Goal: Information Seeking & Learning: Learn about a topic

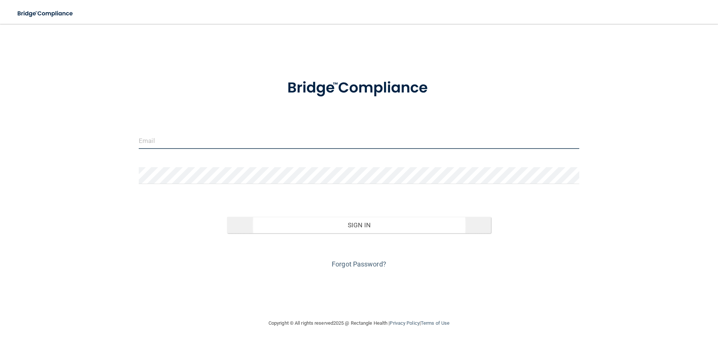
type input "[PERSON_NAME][EMAIL_ADDRESS][DOMAIN_NAME]"
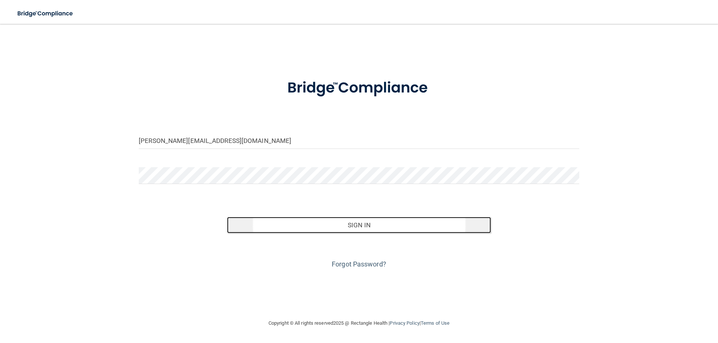
click at [345, 227] on button "Sign In" at bounding box center [359, 225] width 264 height 16
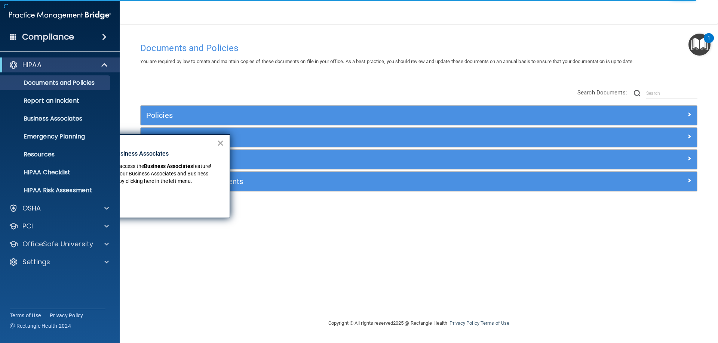
click at [221, 144] on button "×" at bounding box center [220, 143] width 7 height 12
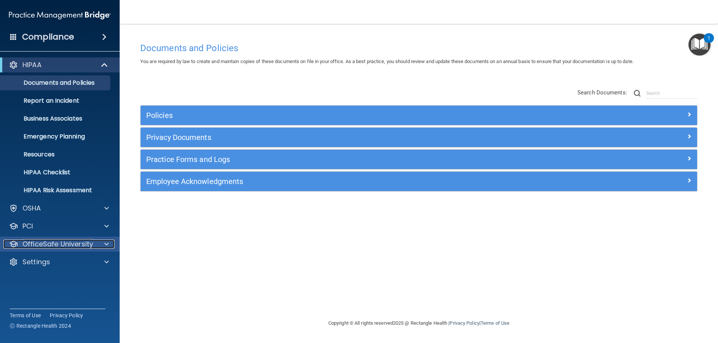
click at [21, 244] on div "OfficeSafe University" at bounding box center [49, 244] width 93 height 9
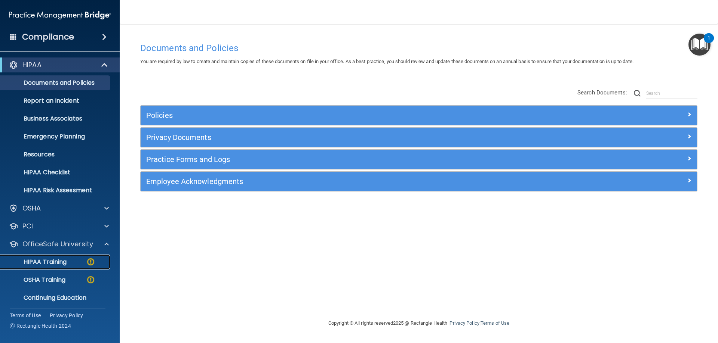
click at [41, 265] on p "HIPAA Training" at bounding box center [36, 262] width 62 height 7
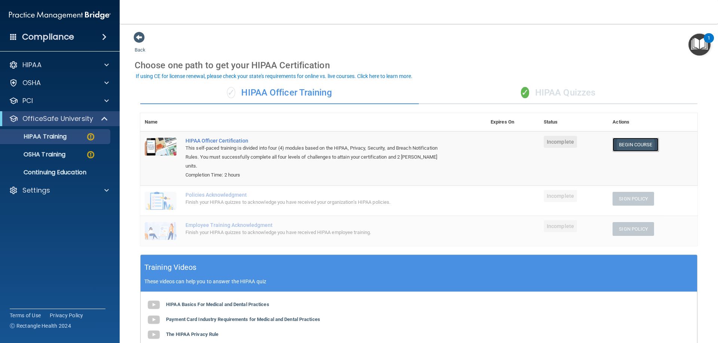
click at [636, 147] on link "Begin Course" at bounding box center [635, 145] width 46 height 14
click at [539, 91] on div "✓ HIPAA Quizzes" at bounding box center [558, 93] width 278 height 22
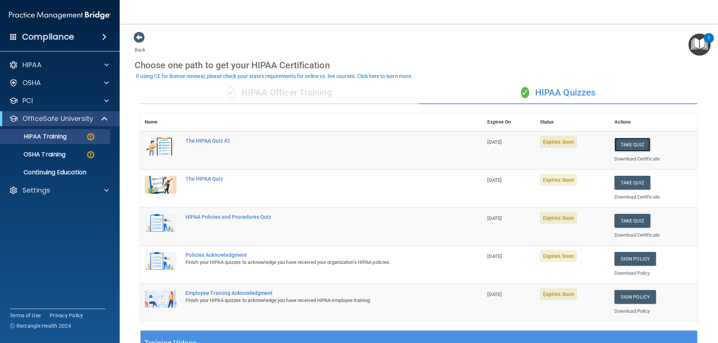
click at [633, 147] on button "Take Quiz" at bounding box center [632, 145] width 36 height 14
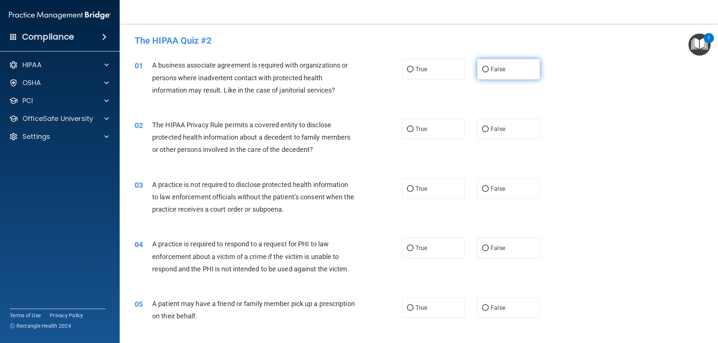
click at [482, 72] on input "False" at bounding box center [485, 70] width 7 height 6
radio input "true"
click at [414, 125] on label "True" at bounding box center [433, 129] width 63 height 21
click at [413, 127] on input "True" at bounding box center [410, 130] width 7 height 6
radio input "true"
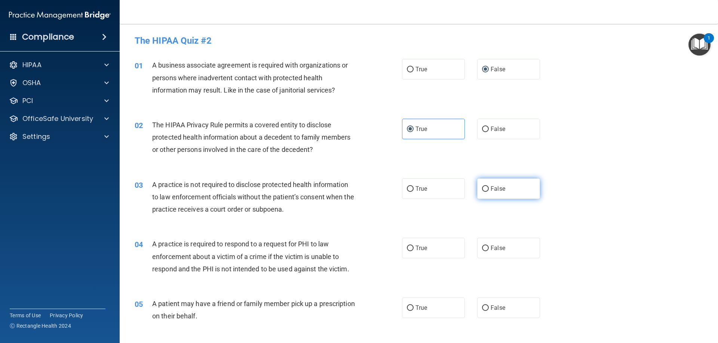
click at [482, 190] on input "False" at bounding box center [485, 190] width 7 height 6
radio input "true"
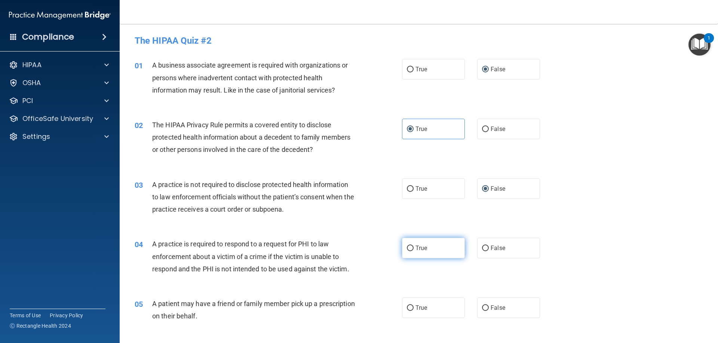
click at [408, 252] on input "True" at bounding box center [410, 249] width 7 height 6
radio input "true"
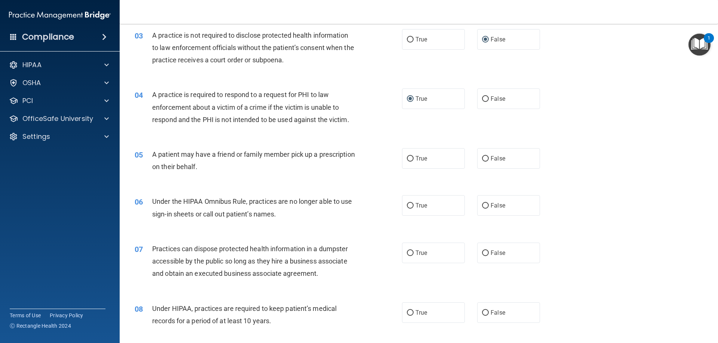
scroll to position [187, 0]
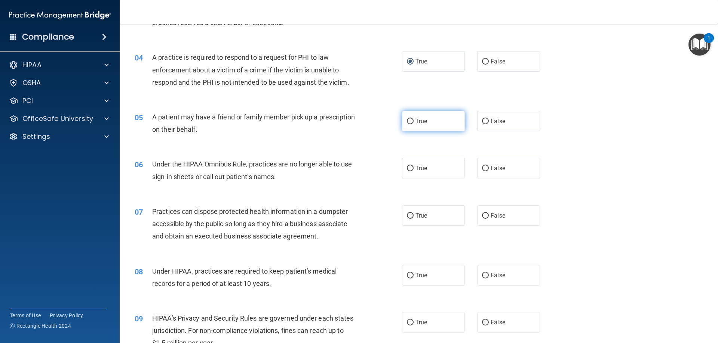
click at [423, 128] on label "True" at bounding box center [433, 121] width 63 height 21
click at [413, 124] on input "True" at bounding box center [410, 122] width 7 height 6
radio input "true"
click at [492, 173] on label "False" at bounding box center [508, 168] width 63 height 21
click at [489, 172] on input "False" at bounding box center [485, 169] width 7 height 6
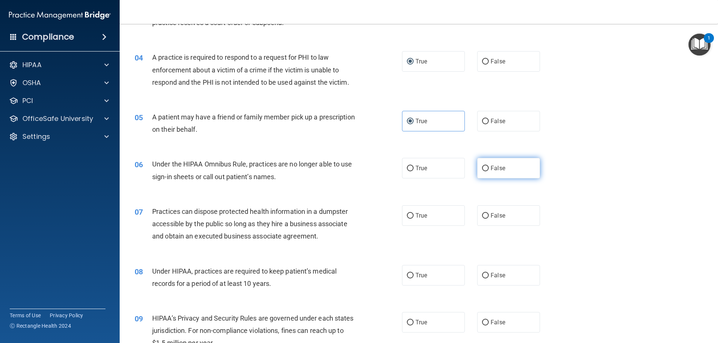
radio input "true"
click at [490, 218] on span "False" at bounding box center [497, 215] width 15 height 7
click at [487, 218] on input "False" at bounding box center [485, 216] width 7 height 6
radio input "true"
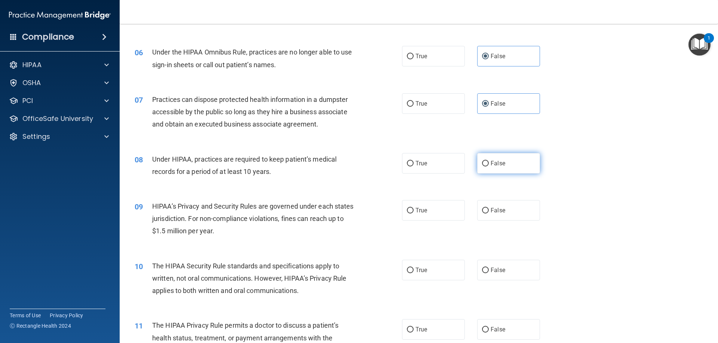
click at [494, 167] on span "False" at bounding box center [497, 163] width 15 height 7
click at [489, 167] on input "False" at bounding box center [485, 164] width 7 height 6
radio input "true"
click at [492, 207] on span "False" at bounding box center [497, 210] width 15 height 7
click at [489, 208] on input "False" at bounding box center [485, 211] width 7 height 6
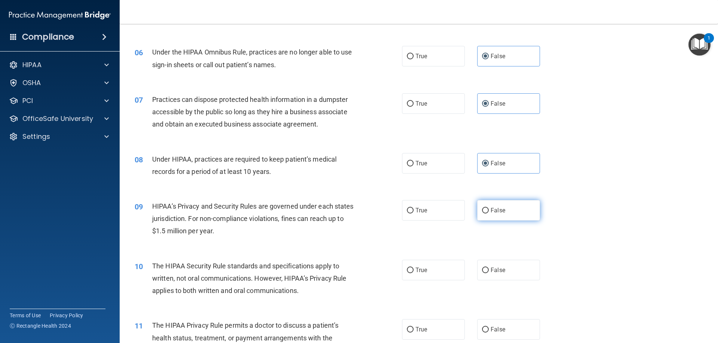
radio input "true"
click at [420, 275] on label "True" at bounding box center [433, 270] width 63 height 21
click at [413, 274] on input "True" at bounding box center [410, 271] width 7 height 6
radio input "true"
click at [422, 333] on span "True" at bounding box center [421, 329] width 12 height 7
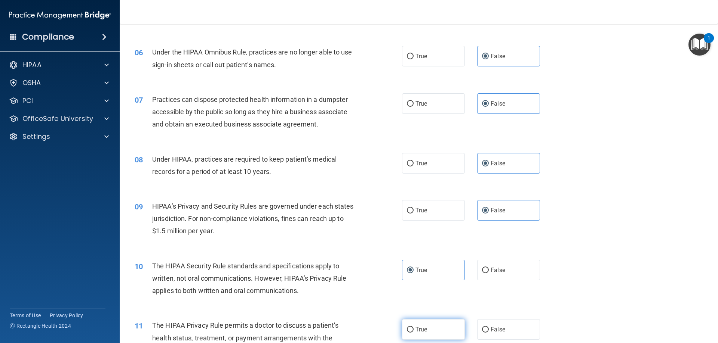
click at [413, 333] on input "True" at bounding box center [410, 330] width 7 height 6
radio input "true"
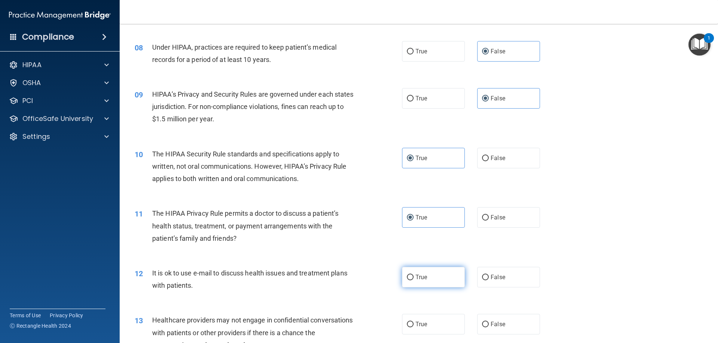
click at [420, 274] on span "True" at bounding box center [421, 277] width 12 height 7
click at [413, 275] on input "True" at bounding box center [410, 278] width 7 height 6
radio input "true"
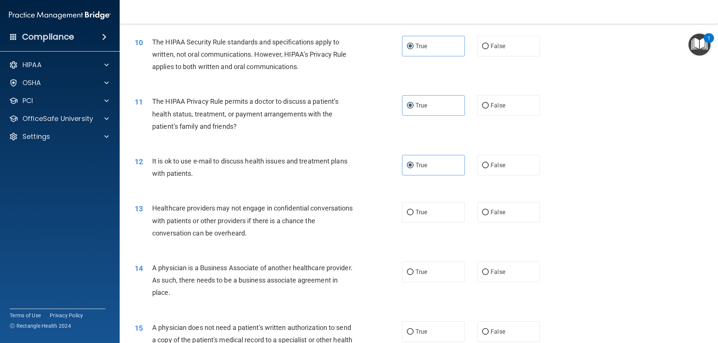
scroll to position [598, 0]
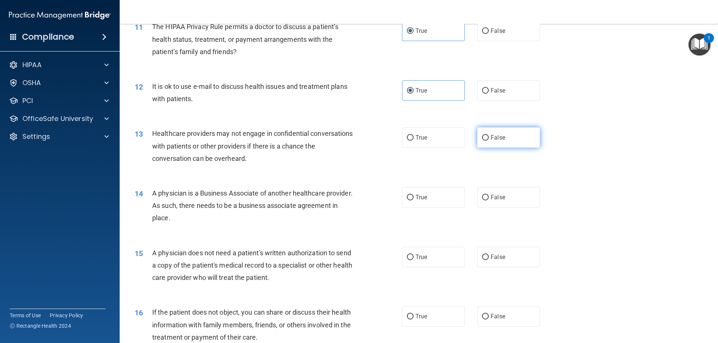
click at [503, 134] on label "False" at bounding box center [508, 137] width 63 height 21
click at [489, 135] on input "False" at bounding box center [485, 138] width 7 height 6
radio input "true"
click at [502, 196] on label "False" at bounding box center [508, 197] width 63 height 21
click at [489, 196] on input "False" at bounding box center [485, 198] width 7 height 6
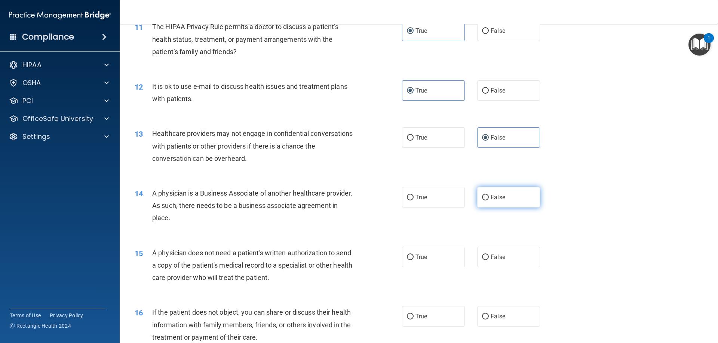
radio input "true"
click at [406, 264] on label "True" at bounding box center [433, 257] width 63 height 21
click at [407, 261] on input "True" at bounding box center [410, 258] width 7 height 6
radio input "true"
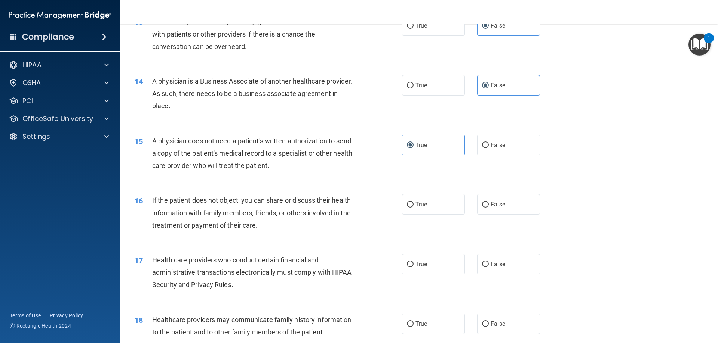
scroll to position [822, 0]
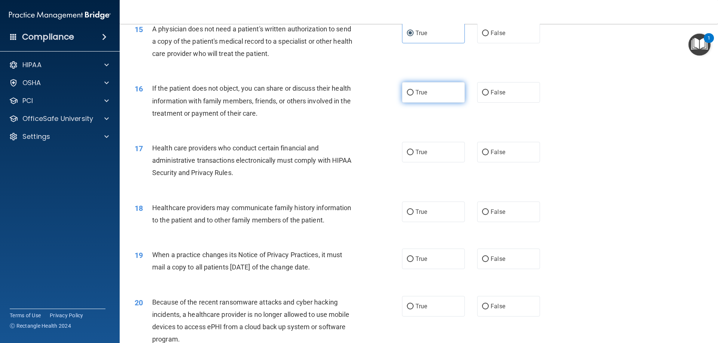
click at [436, 94] on label "True" at bounding box center [433, 92] width 63 height 21
click at [413, 94] on input "True" at bounding box center [410, 93] width 7 height 6
radio input "true"
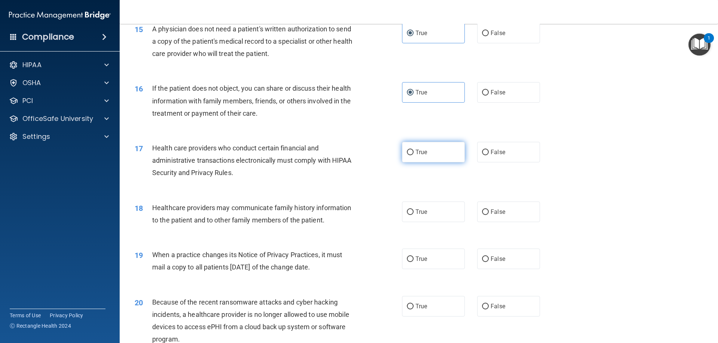
click at [414, 161] on label "True" at bounding box center [433, 152] width 63 height 21
click at [413, 155] on input "True" at bounding box center [410, 153] width 7 height 6
radio input "true"
click at [499, 212] on span "False" at bounding box center [497, 212] width 15 height 7
click at [489, 212] on input "False" at bounding box center [485, 213] width 7 height 6
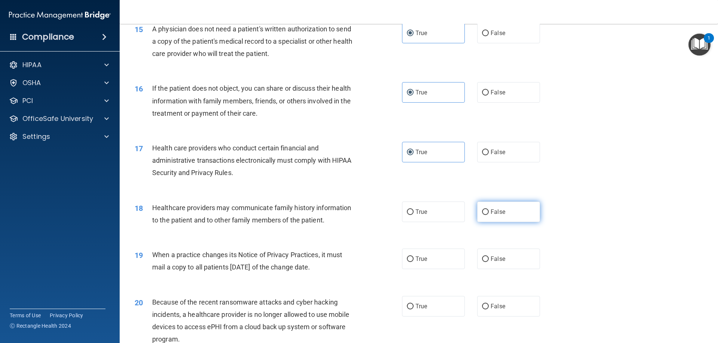
radio input "true"
click at [494, 261] on span "False" at bounding box center [497, 259] width 15 height 7
click at [489, 261] on input "False" at bounding box center [485, 260] width 7 height 6
radio input "true"
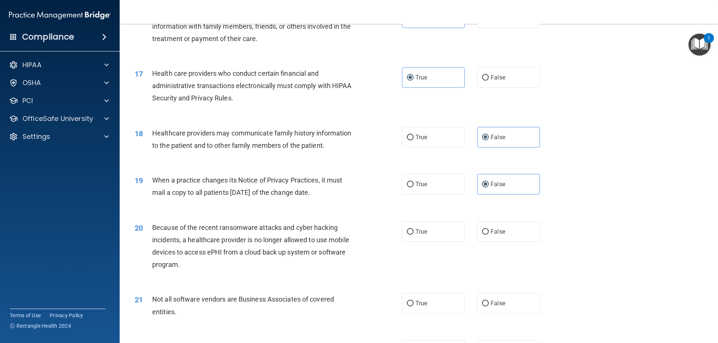
scroll to position [934, 0]
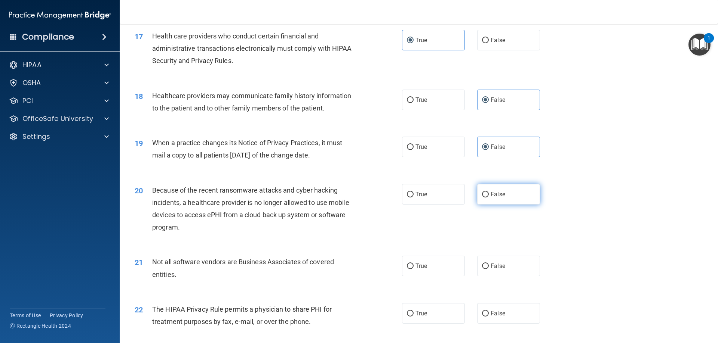
click at [506, 200] on label "False" at bounding box center [508, 194] width 63 height 21
click at [489, 198] on input "False" at bounding box center [485, 195] width 7 height 6
radio input "true"
click at [415, 270] on label "True" at bounding box center [433, 266] width 63 height 21
click at [413, 269] on input "True" at bounding box center [410, 267] width 7 height 6
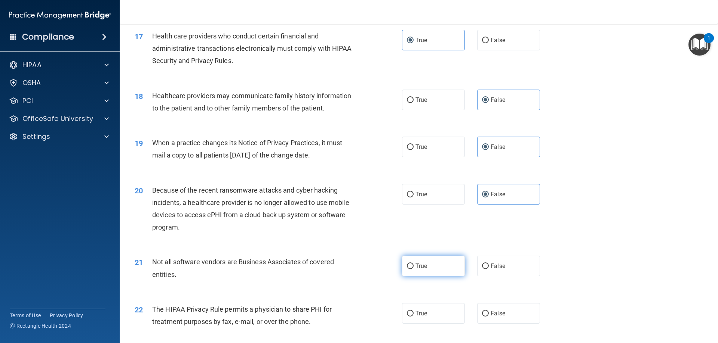
radio input "true"
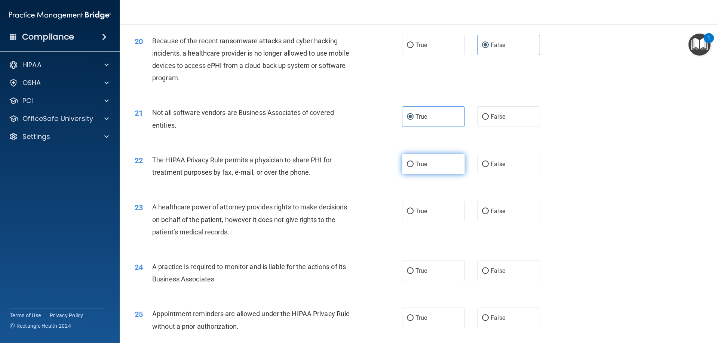
click at [425, 169] on label "True" at bounding box center [433, 164] width 63 height 21
click at [413, 167] on input "True" at bounding box center [410, 165] width 7 height 6
radio input "true"
click at [509, 212] on label "False" at bounding box center [508, 211] width 63 height 21
click at [489, 212] on input "False" at bounding box center [485, 212] width 7 height 6
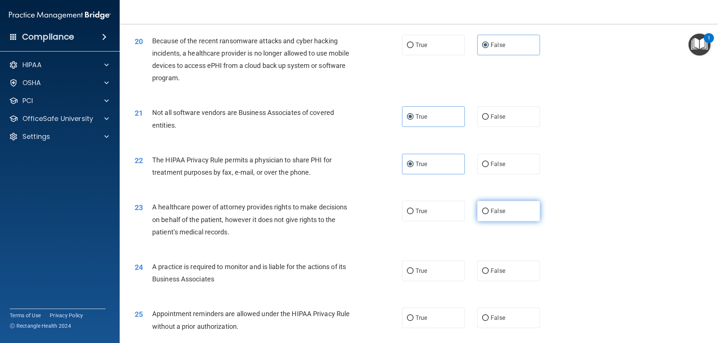
radio input "true"
click at [497, 271] on span "False" at bounding box center [497, 271] width 15 height 7
click at [489, 271] on input "False" at bounding box center [485, 272] width 7 height 6
radio input "true"
click at [434, 308] on label "True" at bounding box center [433, 318] width 63 height 21
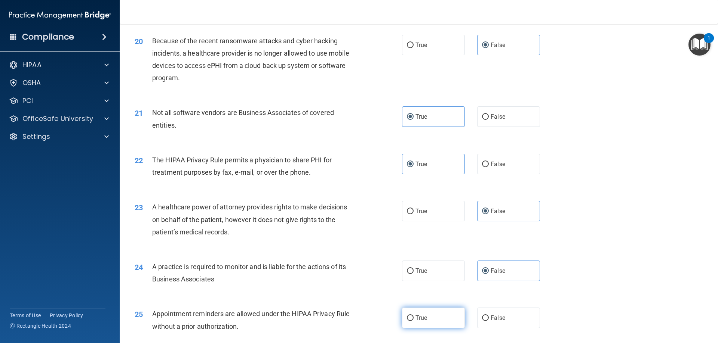
click at [413, 316] on input "True" at bounding box center [410, 319] width 7 height 6
radio input "true"
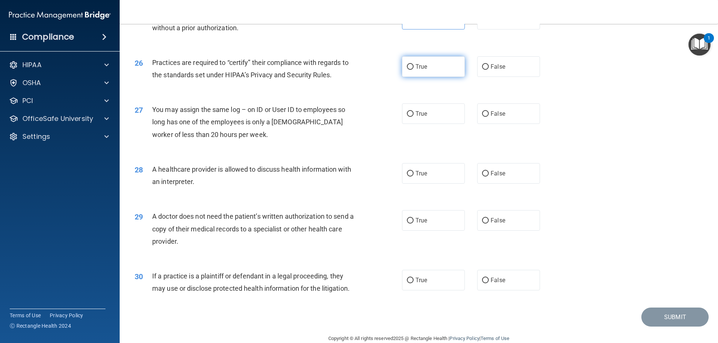
scroll to position [1346, 0]
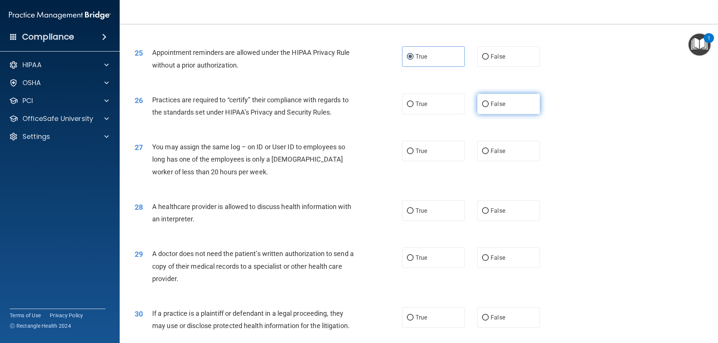
click at [477, 105] on label "False" at bounding box center [508, 104] width 63 height 21
click at [482, 105] on input "False" at bounding box center [485, 105] width 7 height 6
radio input "true"
click at [486, 148] on label "False" at bounding box center [508, 151] width 63 height 21
click at [486, 149] on input "False" at bounding box center [485, 152] width 7 height 6
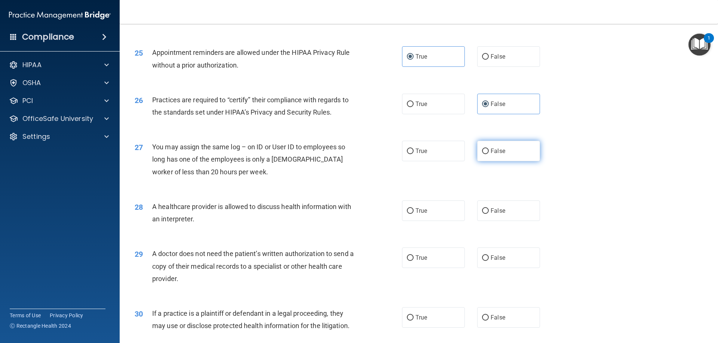
radio input "true"
click at [412, 218] on label "True" at bounding box center [433, 211] width 63 height 21
click at [412, 214] on input "True" at bounding box center [410, 212] width 7 height 6
radio input "true"
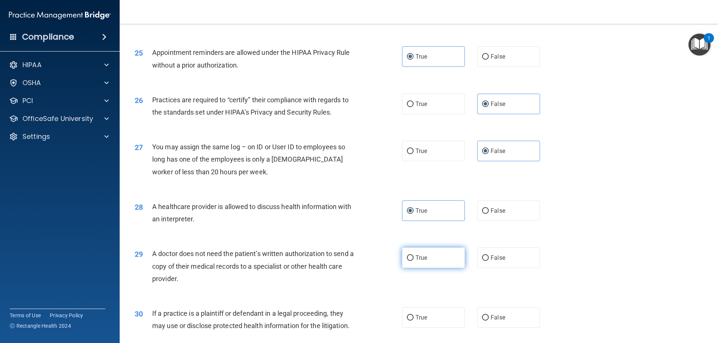
click at [417, 249] on label "True" at bounding box center [433, 258] width 63 height 21
click at [413, 256] on input "True" at bounding box center [410, 259] width 7 height 6
radio input "true"
click at [418, 313] on label "True" at bounding box center [433, 318] width 63 height 21
click at [413, 315] on input "True" at bounding box center [410, 318] width 7 height 6
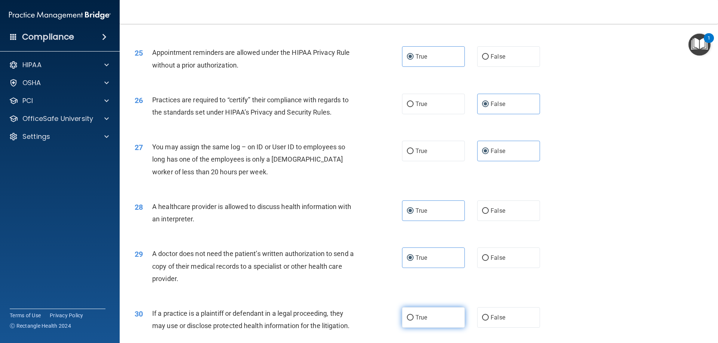
radio input "true"
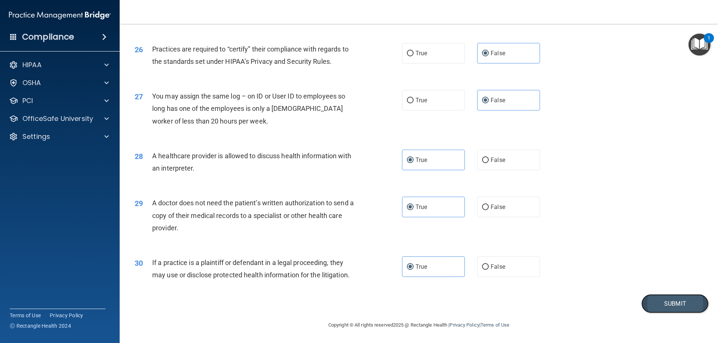
click at [663, 302] on button "Submit" at bounding box center [674, 304] width 67 height 19
click at [668, 299] on button "Submit" at bounding box center [674, 304] width 67 height 19
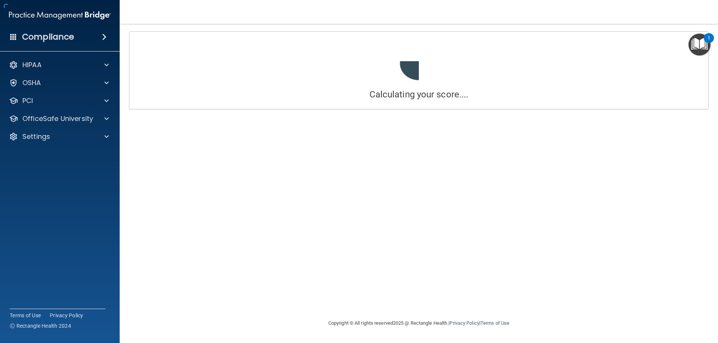
click at [423, 166] on div "Calculating your score.... Success! You've completed " The HIPAA Quiz #2 " with…" at bounding box center [419, 171] width 568 height 280
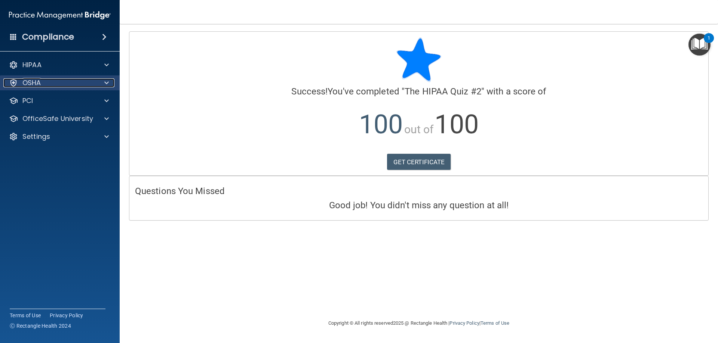
click at [96, 78] on div at bounding box center [105, 82] width 19 height 9
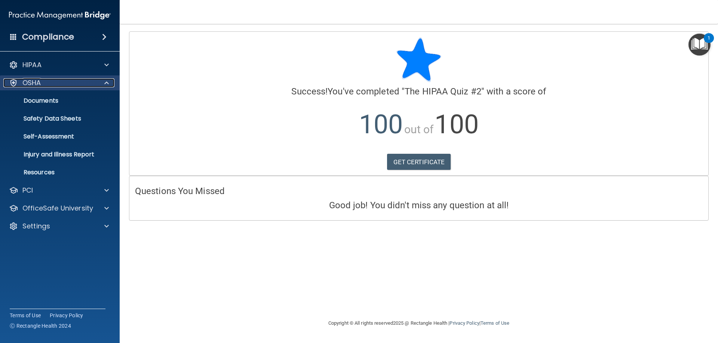
click at [96, 78] on div at bounding box center [105, 82] width 19 height 9
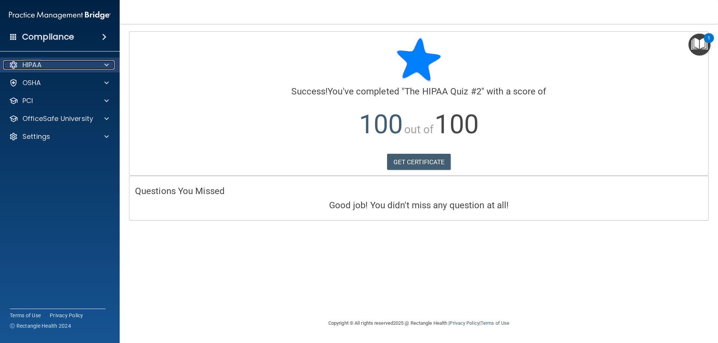
click at [76, 64] on div "HIPAA" at bounding box center [49, 65] width 93 height 9
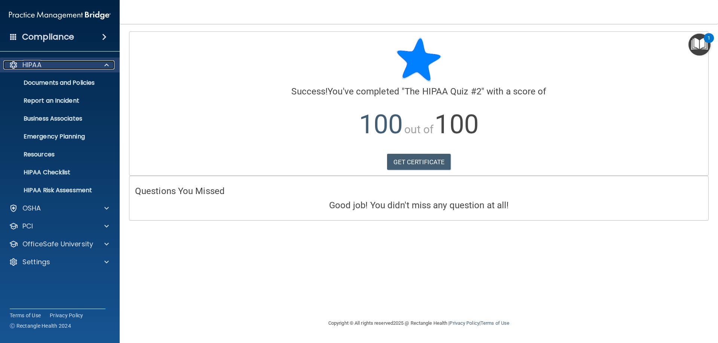
click at [76, 64] on div "HIPAA" at bounding box center [49, 65] width 93 height 9
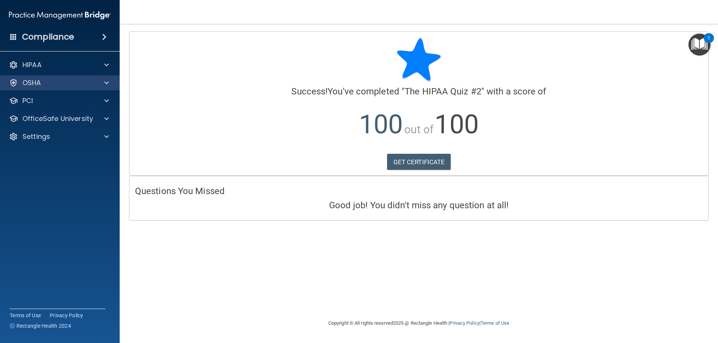
click at [105, 78] on div "OSHA" at bounding box center [60, 83] width 120 height 15
click at [107, 81] on span at bounding box center [106, 82] width 4 height 9
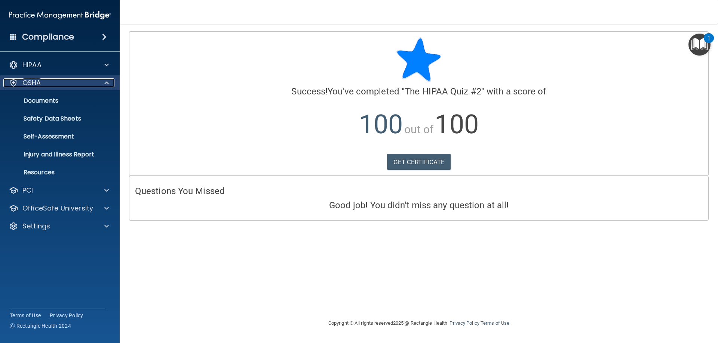
click at [107, 81] on span at bounding box center [106, 82] width 4 height 9
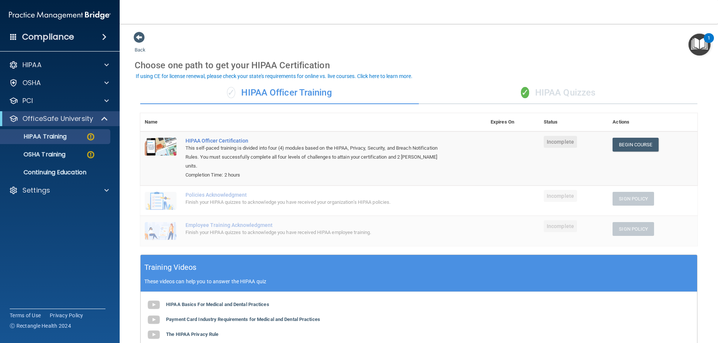
click at [573, 92] on div "✓ HIPAA Quizzes" at bounding box center [558, 93] width 278 height 22
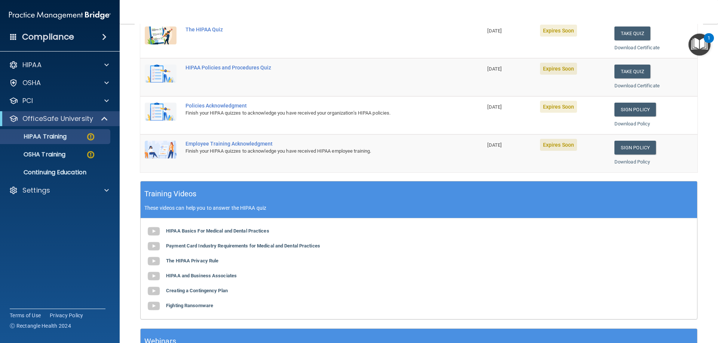
scroll to position [37, 0]
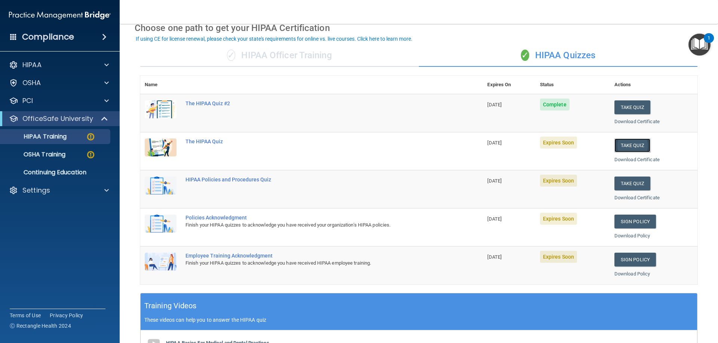
click at [616, 145] on button "Take Quiz" at bounding box center [632, 146] width 36 height 14
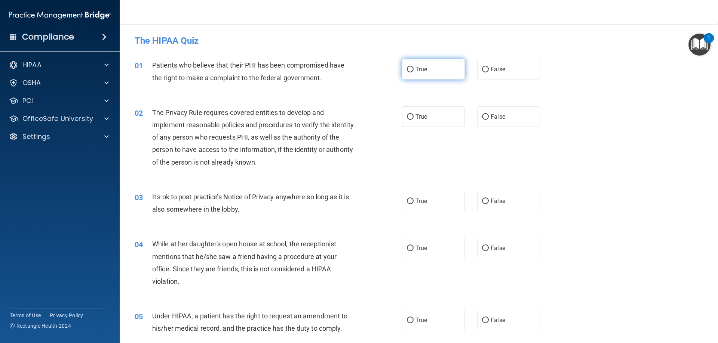
click at [419, 67] on span "True" at bounding box center [421, 69] width 12 height 7
click at [413, 67] on input "True" at bounding box center [410, 70] width 7 height 6
radio input "true"
click at [423, 112] on label "True" at bounding box center [433, 117] width 63 height 21
click at [413, 114] on input "True" at bounding box center [410, 117] width 7 height 6
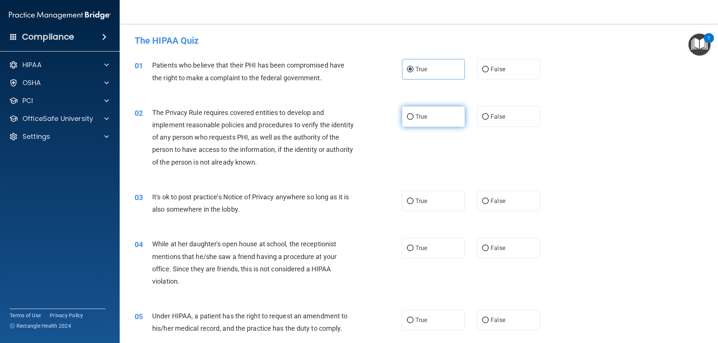
radio input "true"
click at [492, 201] on span "False" at bounding box center [497, 201] width 15 height 7
click at [489, 201] on input "False" at bounding box center [485, 202] width 7 height 6
radio input "true"
click at [505, 247] on label "False" at bounding box center [508, 248] width 63 height 21
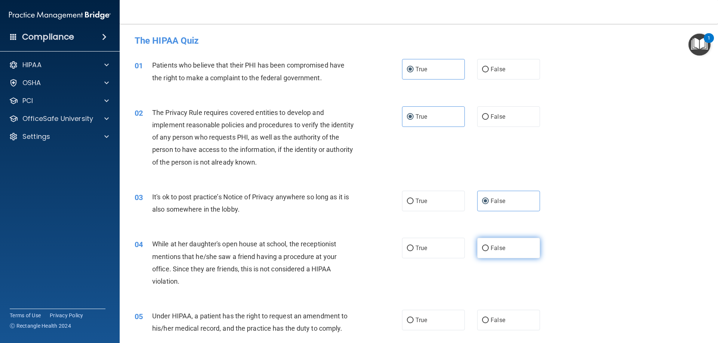
click at [489, 247] on input "False" at bounding box center [485, 249] width 7 height 6
radio input "true"
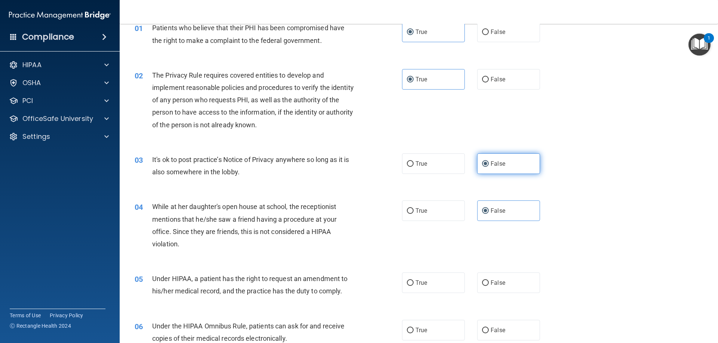
scroll to position [75, 0]
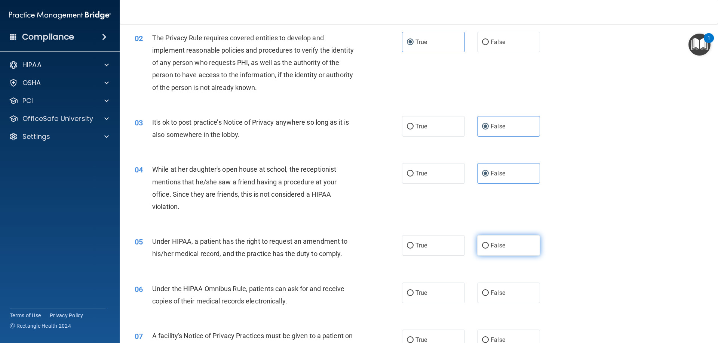
click at [508, 244] on label "False" at bounding box center [508, 245] width 63 height 21
click at [489, 244] on input "False" at bounding box center [485, 246] width 7 height 6
radio input "true"
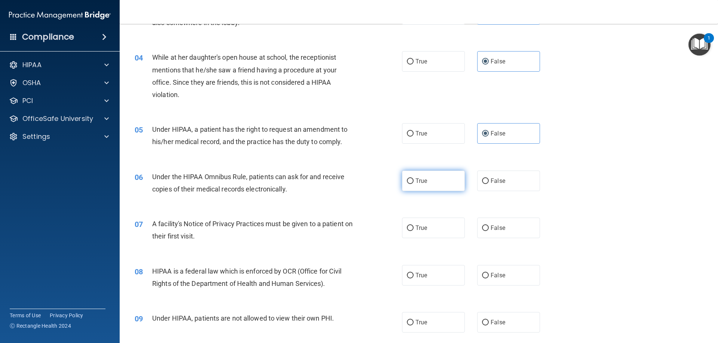
click at [419, 181] on span "True" at bounding box center [421, 181] width 12 height 7
click at [413, 181] on input "True" at bounding box center [410, 182] width 7 height 6
radio input "true"
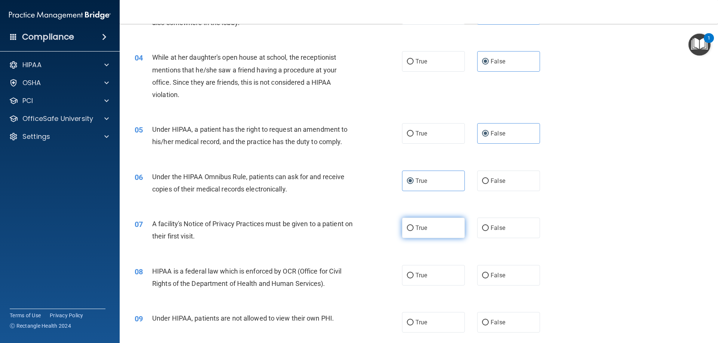
drag, startPoint x: 423, startPoint y: 225, endPoint x: 428, endPoint y: 233, distance: 9.9
click at [423, 224] on label "True" at bounding box center [433, 228] width 63 height 21
click at [423, 268] on label "True" at bounding box center [433, 275] width 63 height 21
click at [413, 273] on input "True" at bounding box center [410, 276] width 7 height 6
radio input "true"
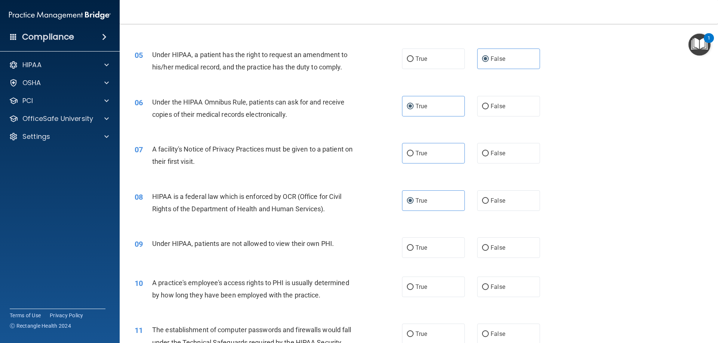
scroll to position [299, 0]
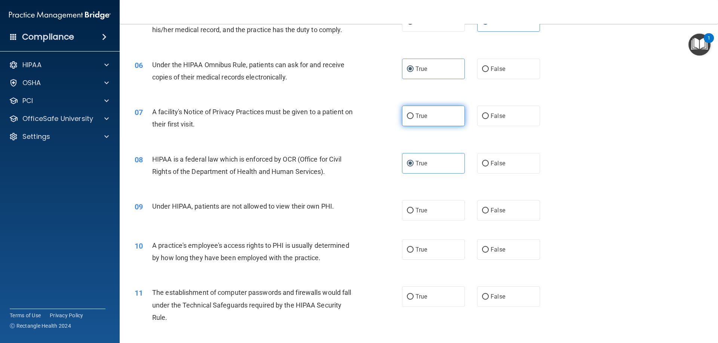
click at [438, 123] on label "True" at bounding box center [433, 116] width 63 height 21
click at [413, 119] on input "True" at bounding box center [410, 117] width 7 height 6
radio input "true"
click at [518, 212] on label "False" at bounding box center [508, 210] width 63 height 21
click at [489, 212] on input "False" at bounding box center [485, 211] width 7 height 6
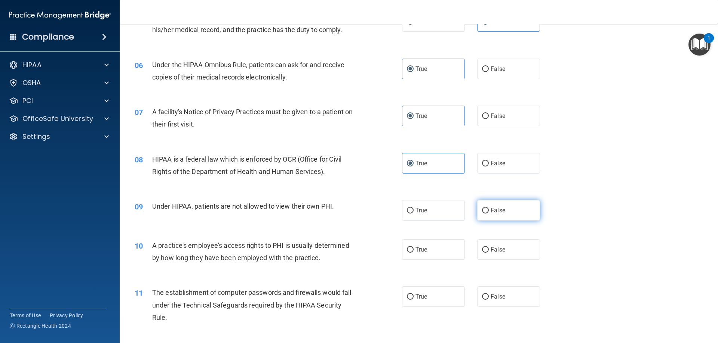
radio input "true"
click at [509, 250] on label "False" at bounding box center [508, 250] width 63 height 21
click at [489, 250] on input "False" at bounding box center [485, 250] width 7 height 6
radio input "true"
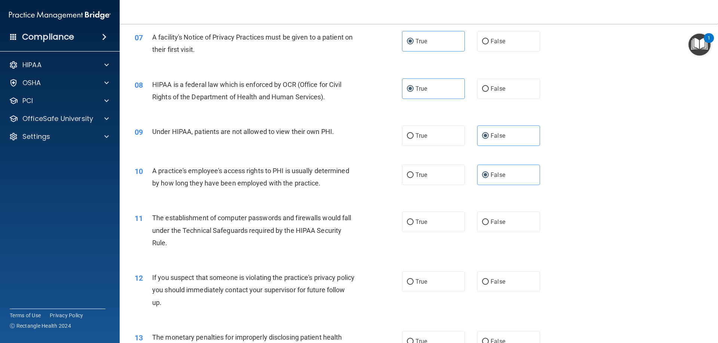
scroll to position [411, 0]
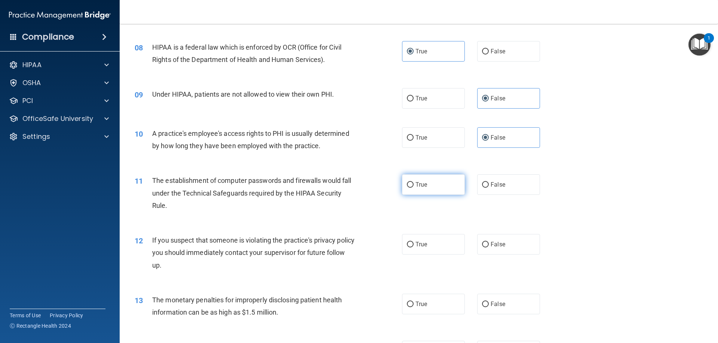
click at [432, 180] on label "True" at bounding box center [433, 185] width 63 height 21
click at [413, 182] on input "True" at bounding box center [410, 185] width 7 height 6
radio input "true"
click at [417, 238] on label "True" at bounding box center [433, 244] width 63 height 21
click at [413, 242] on input "True" at bounding box center [410, 245] width 7 height 6
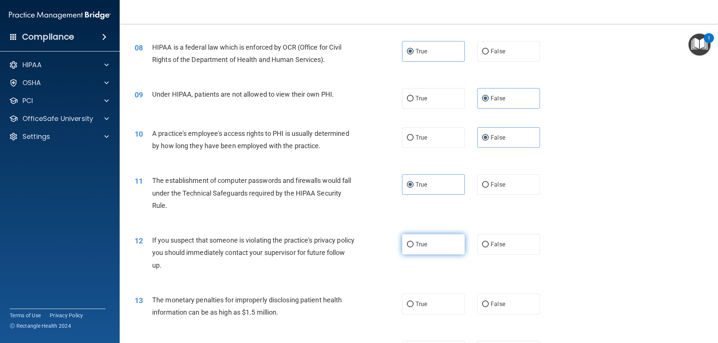
radio input "true"
click at [416, 298] on label "True" at bounding box center [433, 304] width 63 height 21
click at [413, 302] on input "True" at bounding box center [410, 305] width 7 height 6
radio input "true"
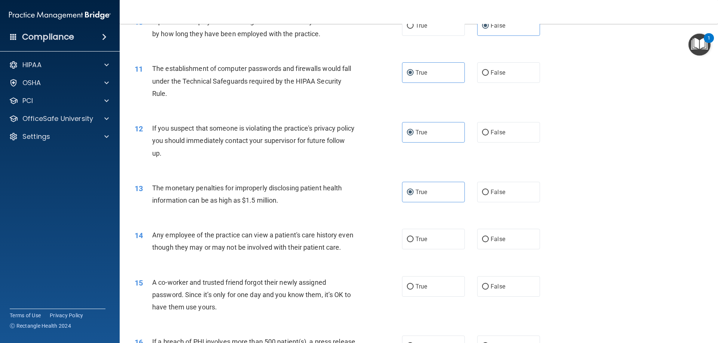
scroll to position [561, 0]
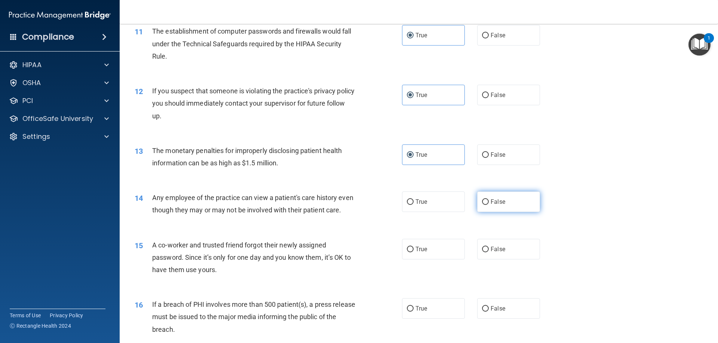
click at [507, 207] on label "False" at bounding box center [508, 202] width 63 height 21
click at [489, 205] on input "False" at bounding box center [485, 203] width 7 height 6
radio input "true"
click at [493, 260] on label "False" at bounding box center [508, 249] width 63 height 21
click at [489, 253] on input "False" at bounding box center [485, 250] width 7 height 6
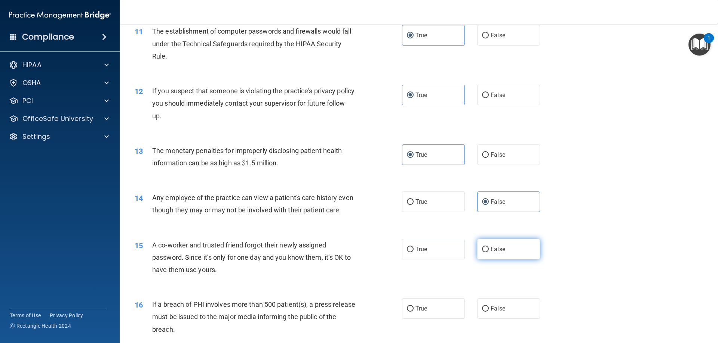
radio input "true"
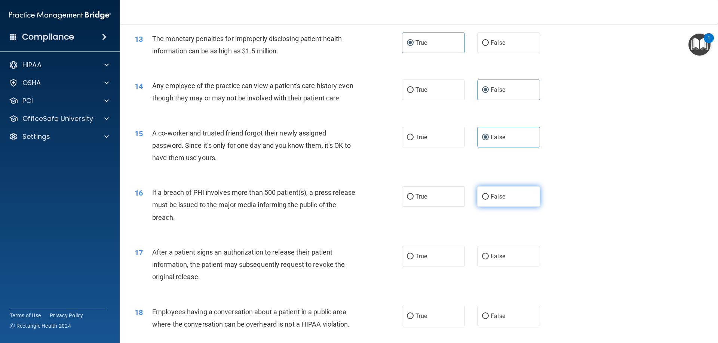
scroll to position [748, 0]
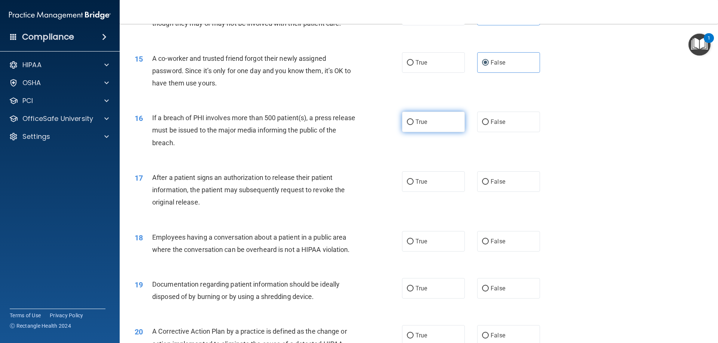
click at [439, 132] on label "True" at bounding box center [433, 122] width 63 height 21
click at [413, 125] on input "True" at bounding box center [410, 123] width 7 height 6
radio input "true"
click at [428, 192] on label "True" at bounding box center [433, 182] width 63 height 21
click at [413, 185] on input "True" at bounding box center [410, 182] width 7 height 6
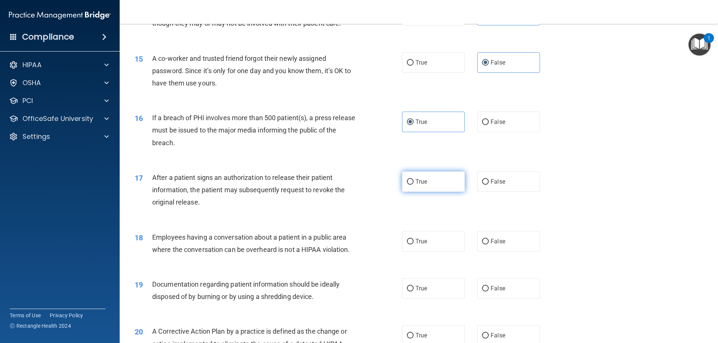
radio input "true"
click at [500, 245] on span "False" at bounding box center [497, 241] width 15 height 7
click at [489, 245] on input "False" at bounding box center [485, 242] width 7 height 6
radio input "true"
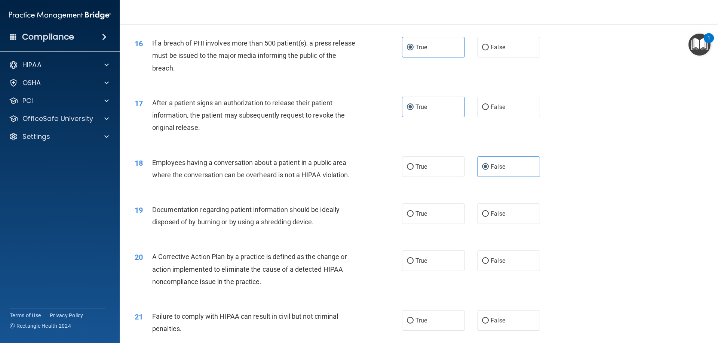
scroll to position [860, 0]
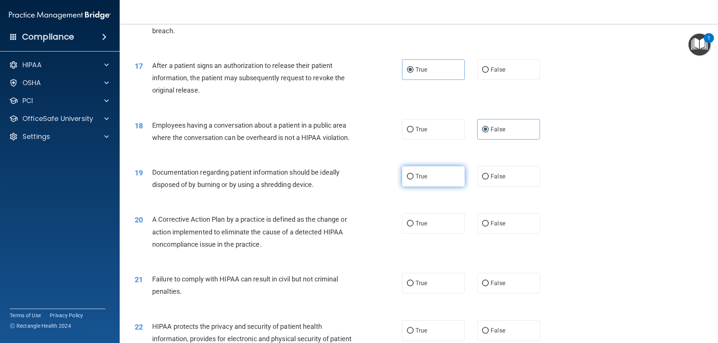
click at [443, 187] on label "True" at bounding box center [433, 176] width 63 height 21
click at [413, 180] on input "True" at bounding box center [410, 177] width 7 height 6
radio input "true"
click at [435, 234] on label "True" at bounding box center [433, 223] width 63 height 21
click at [413, 227] on input "True" at bounding box center [410, 224] width 7 height 6
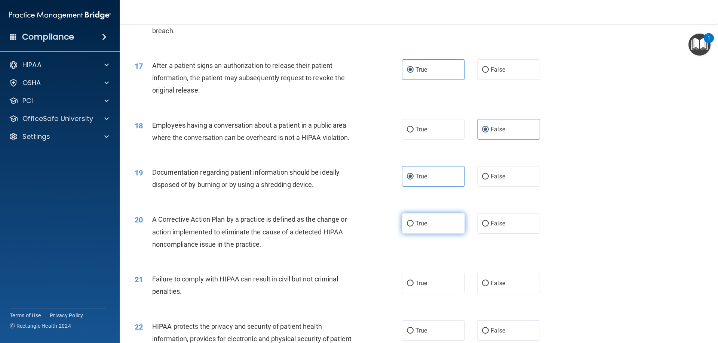
radio input "true"
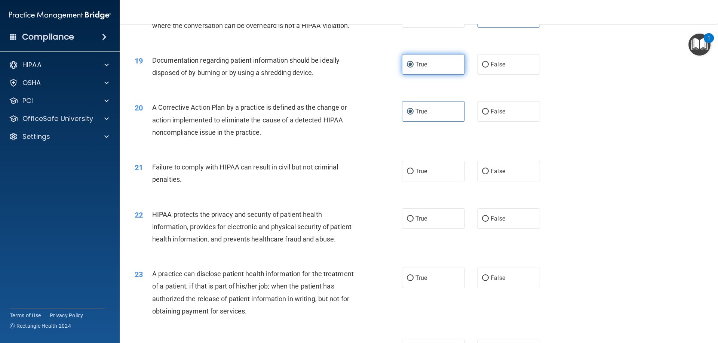
scroll to position [1009, 0]
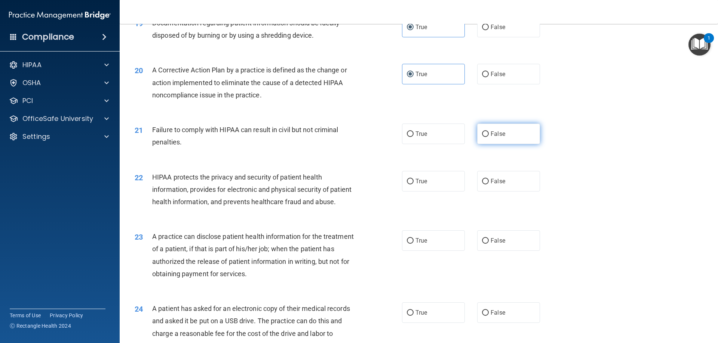
click at [499, 138] on span "False" at bounding box center [497, 133] width 15 height 7
click at [489, 137] on input "False" at bounding box center [485, 135] width 7 height 6
radio input "true"
click at [445, 192] on label "True" at bounding box center [433, 181] width 63 height 21
click at [413, 185] on input "True" at bounding box center [410, 182] width 7 height 6
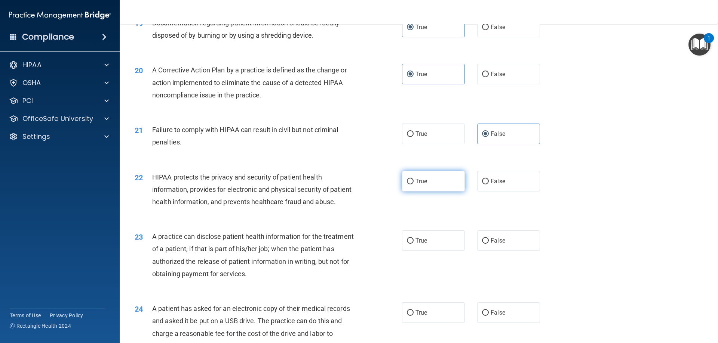
radio input "true"
click at [495, 251] on label "False" at bounding box center [508, 241] width 63 height 21
click at [489, 244] on input "False" at bounding box center [485, 241] width 7 height 6
radio input "true"
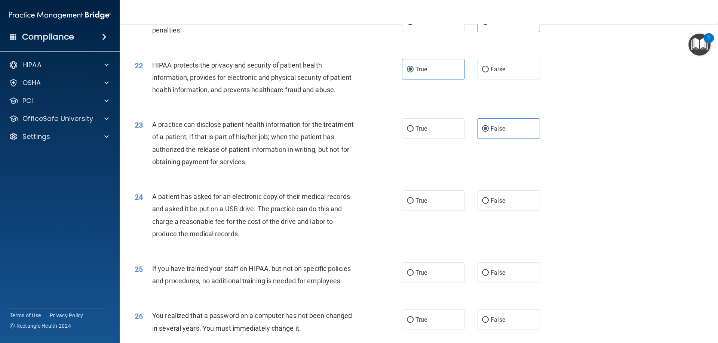
scroll to position [1159, 0]
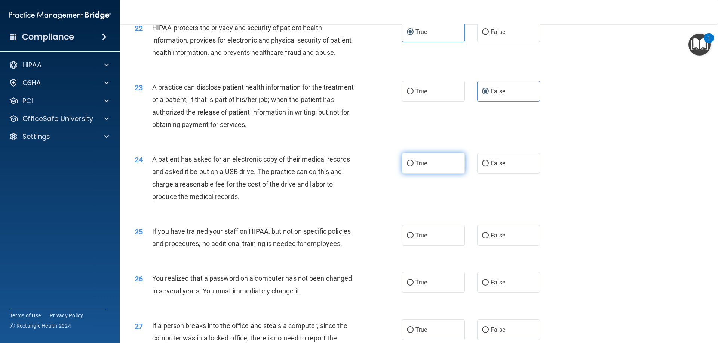
click at [446, 174] on label "True" at bounding box center [433, 163] width 63 height 21
click at [413, 167] on input "True" at bounding box center [410, 164] width 7 height 6
radio input "true"
click at [498, 246] on label "False" at bounding box center [508, 235] width 63 height 21
click at [489, 239] on input "False" at bounding box center [485, 236] width 7 height 6
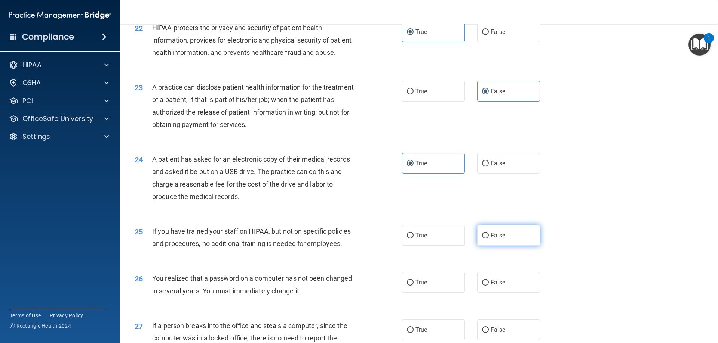
radio input "true"
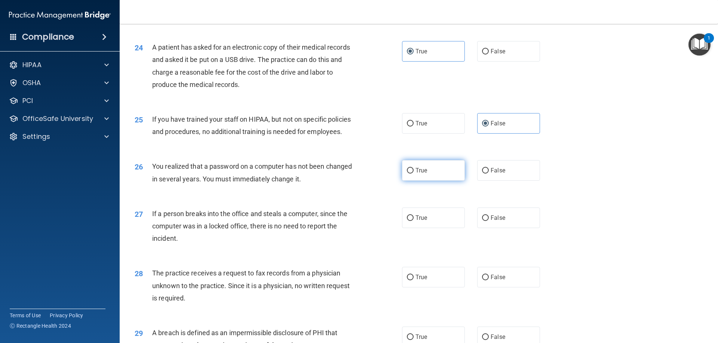
click at [444, 181] on label "True" at bounding box center [433, 170] width 63 height 21
click at [413, 174] on input "True" at bounding box center [410, 171] width 7 height 6
radio input "true"
click at [490, 228] on label "False" at bounding box center [508, 218] width 63 height 21
click at [489, 221] on input "False" at bounding box center [485, 219] width 7 height 6
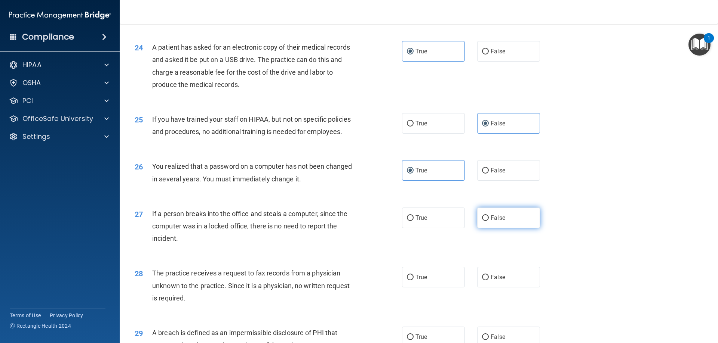
radio input "true"
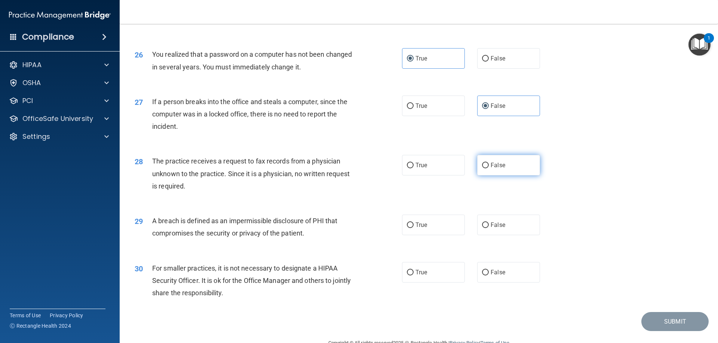
click at [507, 176] on label "False" at bounding box center [508, 165] width 63 height 21
click at [489, 169] on input "False" at bounding box center [485, 166] width 7 height 6
radio input "true"
click at [419, 235] on label "True" at bounding box center [433, 225] width 63 height 21
click at [413, 228] on input "True" at bounding box center [410, 226] width 7 height 6
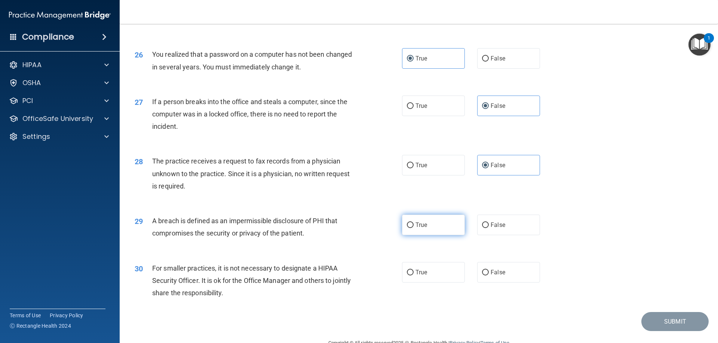
radio input "true"
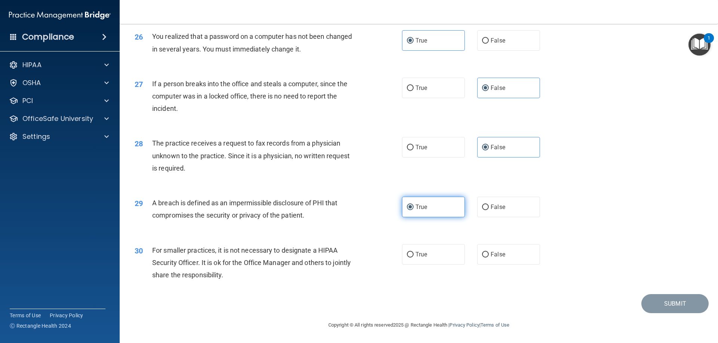
scroll to position [1426, 0]
click at [484, 260] on label "False" at bounding box center [508, 254] width 63 height 21
click at [484, 258] on input "False" at bounding box center [485, 255] width 7 height 6
radio input "true"
click at [660, 307] on button "Submit" at bounding box center [674, 304] width 67 height 19
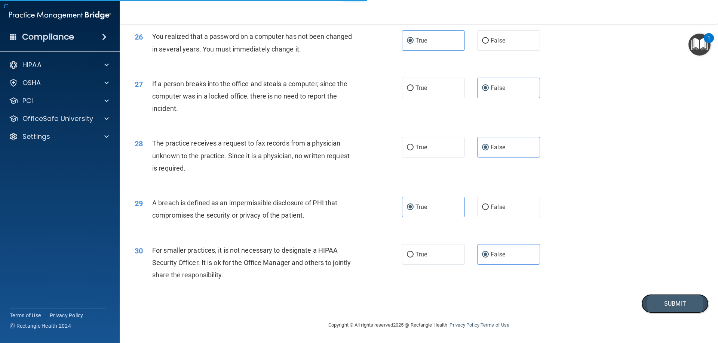
click at [660, 306] on button "Submit" at bounding box center [674, 304] width 67 height 19
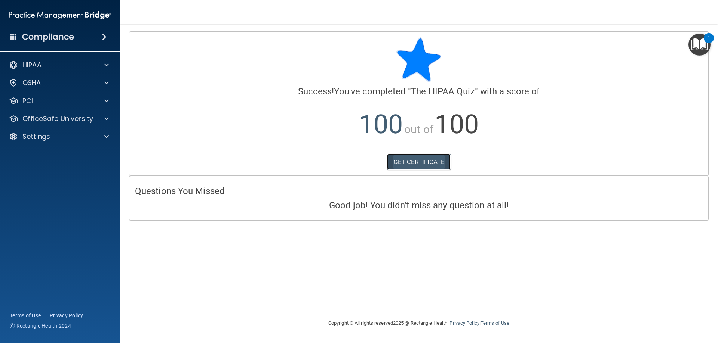
click at [394, 155] on link "GET CERTIFICATE" at bounding box center [419, 162] width 64 height 16
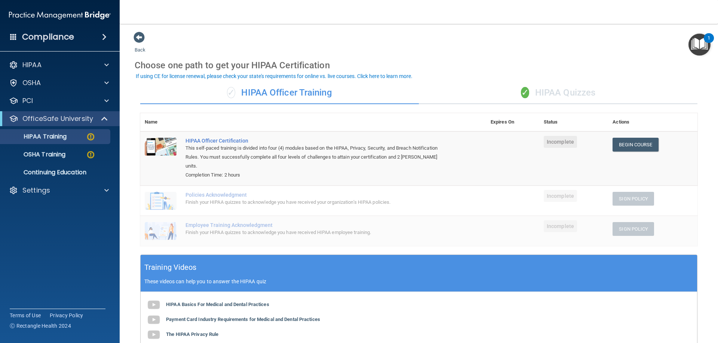
click at [555, 95] on div "✓ HIPAA Quizzes" at bounding box center [558, 93] width 278 height 22
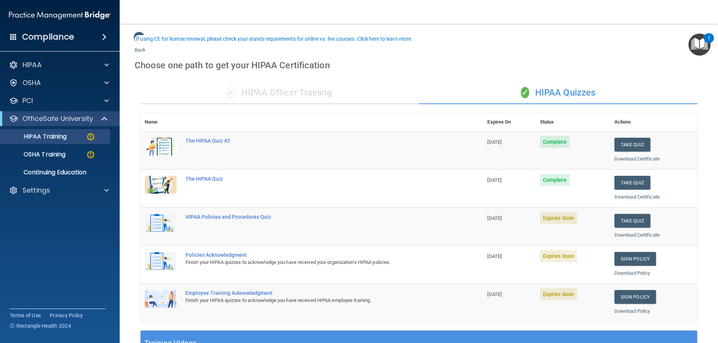
scroll to position [37, 0]
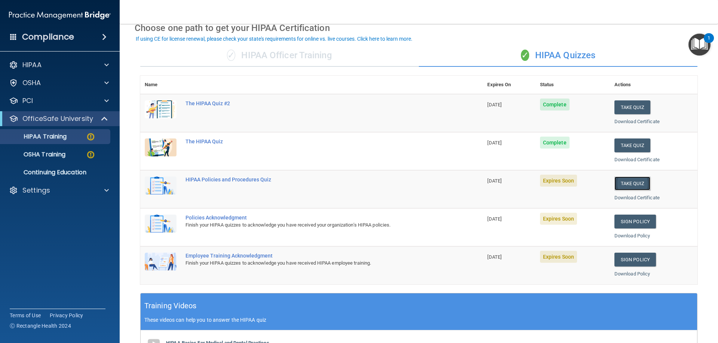
click at [633, 184] on button "Take Quiz" at bounding box center [632, 184] width 36 height 14
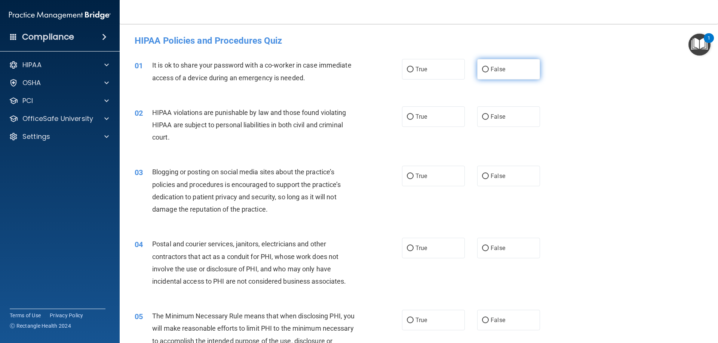
click at [501, 70] on span "False" at bounding box center [497, 69] width 15 height 7
click at [489, 70] on input "False" at bounding box center [485, 70] width 7 height 6
radio input "true"
drag, startPoint x: 420, startPoint y: 115, endPoint x: 460, endPoint y: 135, distance: 44.1
click at [420, 115] on span "True" at bounding box center [421, 116] width 12 height 7
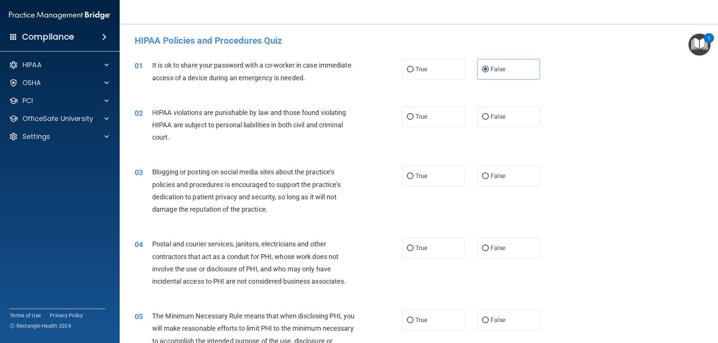
click at [413, 115] on input "True" at bounding box center [410, 117] width 7 height 6
radio input "true"
click at [517, 177] on label "False" at bounding box center [508, 176] width 63 height 21
click at [489, 177] on input "False" at bounding box center [485, 177] width 7 height 6
radio input "true"
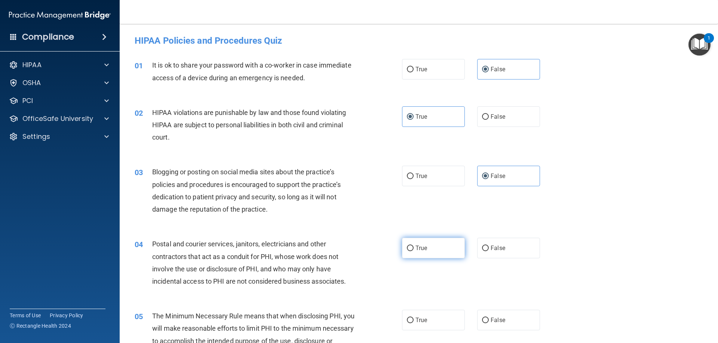
click at [412, 246] on label "True" at bounding box center [433, 248] width 63 height 21
click at [412, 246] on input "True" at bounding box center [410, 249] width 7 height 6
radio input "true"
click at [426, 321] on label "True" at bounding box center [433, 320] width 63 height 21
click at [413, 321] on input "True" at bounding box center [410, 321] width 7 height 6
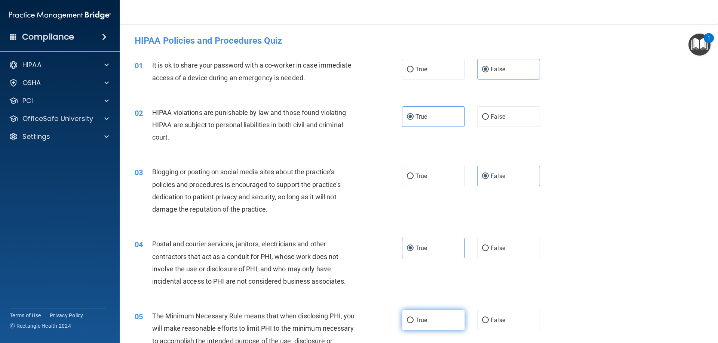
radio input "true"
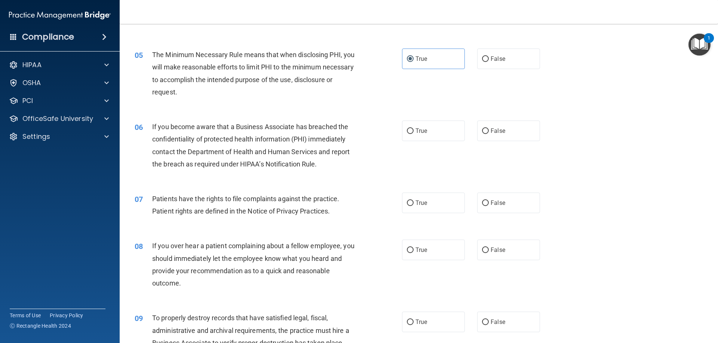
scroll to position [299, 0]
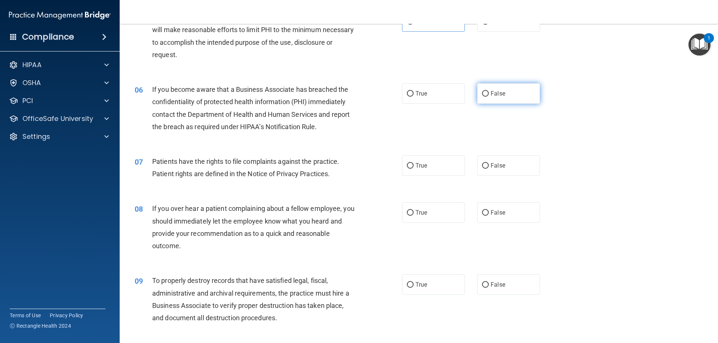
click at [499, 86] on label "False" at bounding box center [508, 93] width 63 height 21
click at [489, 91] on input "False" at bounding box center [485, 94] width 7 height 6
radio input "true"
click at [434, 164] on label "True" at bounding box center [433, 165] width 63 height 21
click at [413, 164] on input "True" at bounding box center [410, 166] width 7 height 6
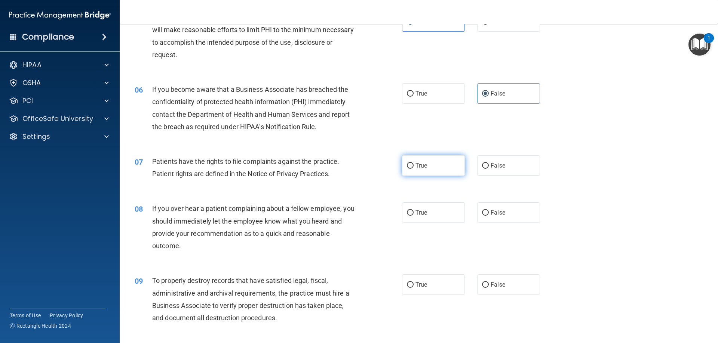
radio input "true"
click at [494, 208] on label "False" at bounding box center [508, 213] width 63 height 21
click at [489, 210] on input "False" at bounding box center [485, 213] width 7 height 6
radio input "true"
click at [514, 287] on label "False" at bounding box center [508, 285] width 63 height 21
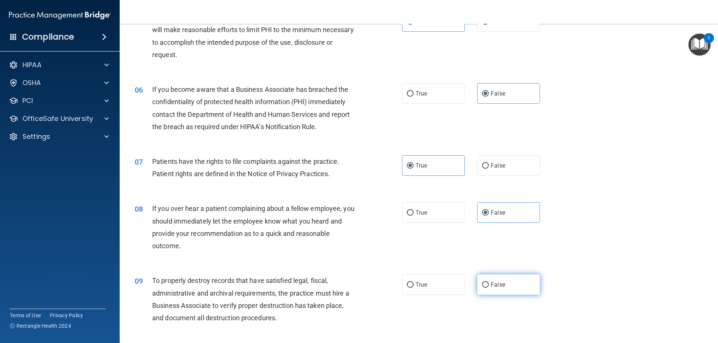
click at [489, 287] on input "False" at bounding box center [485, 286] width 7 height 6
radio input "true"
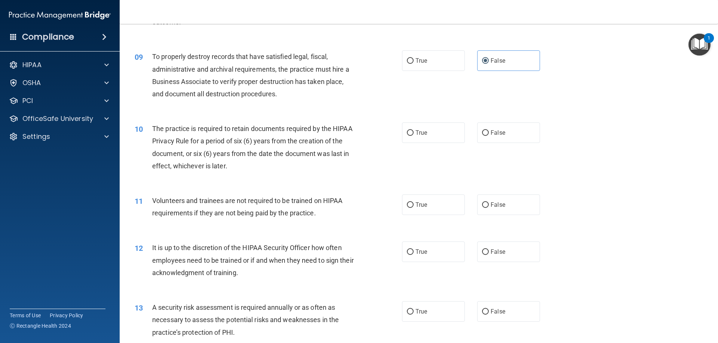
scroll to position [486, 0]
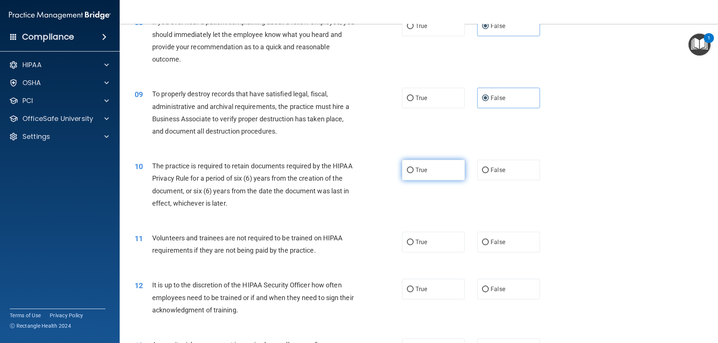
click at [435, 176] on label "True" at bounding box center [433, 170] width 63 height 21
click at [413, 173] on input "True" at bounding box center [410, 171] width 7 height 6
radio input "true"
click at [482, 245] on input "False" at bounding box center [485, 243] width 7 height 6
radio input "true"
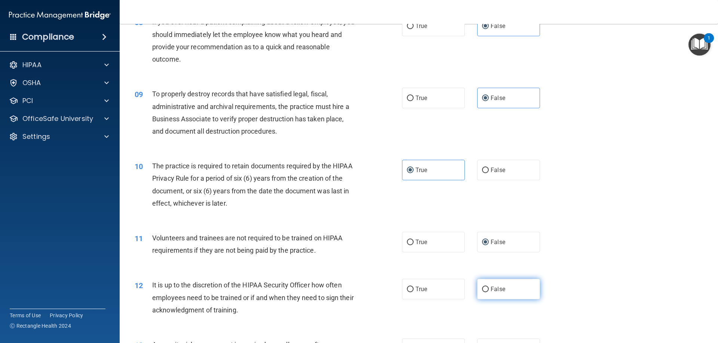
click at [510, 287] on label "False" at bounding box center [508, 289] width 63 height 21
click at [489, 287] on input "False" at bounding box center [485, 290] width 7 height 6
radio input "true"
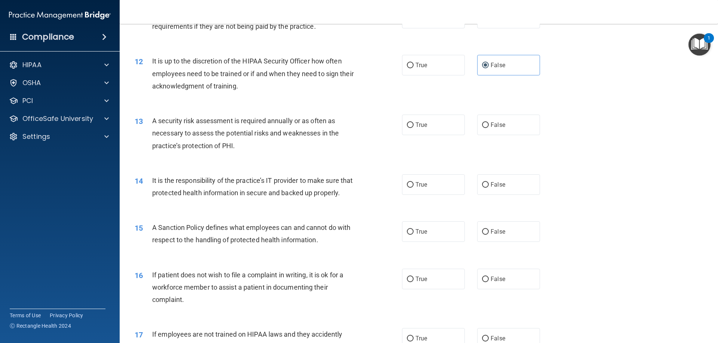
scroll to position [748, 0]
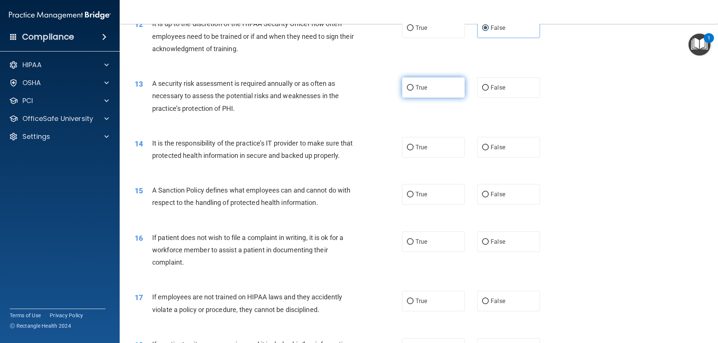
click at [420, 86] on span "True" at bounding box center [421, 87] width 12 height 7
click at [413, 86] on input "True" at bounding box center [410, 88] width 7 height 6
radio input "true"
click at [514, 144] on label "False" at bounding box center [508, 147] width 63 height 21
click at [489, 145] on input "False" at bounding box center [485, 148] width 7 height 6
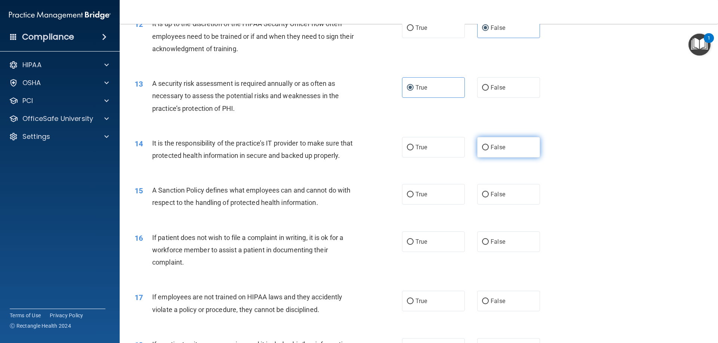
radio input "true"
click at [505, 205] on label "False" at bounding box center [508, 194] width 63 height 21
click at [489, 198] on input "False" at bounding box center [485, 195] width 7 height 6
radio input "true"
click at [447, 252] on label "True" at bounding box center [433, 242] width 63 height 21
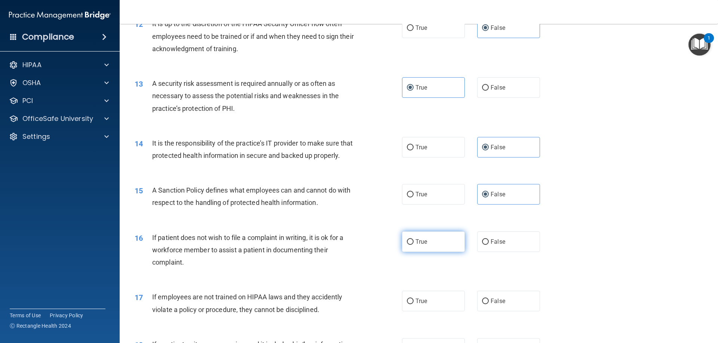
click at [413, 245] on input "True" at bounding box center [410, 243] width 7 height 6
radio input "true"
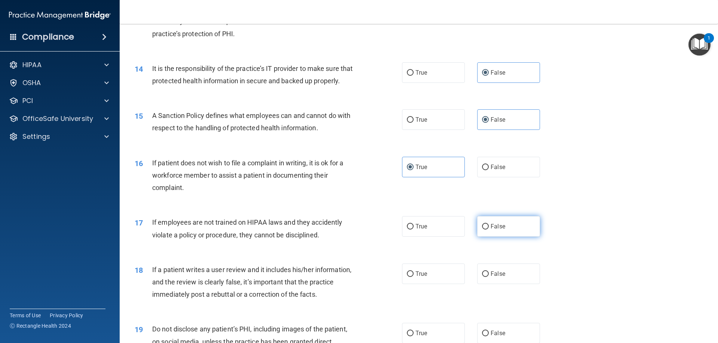
click at [483, 237] on label "False" at bounding box center [508, 226] width 63 height 21
click at [483, 230] on input "False" at bounding box center [485, 227] width 7 height 6
radio input "true"
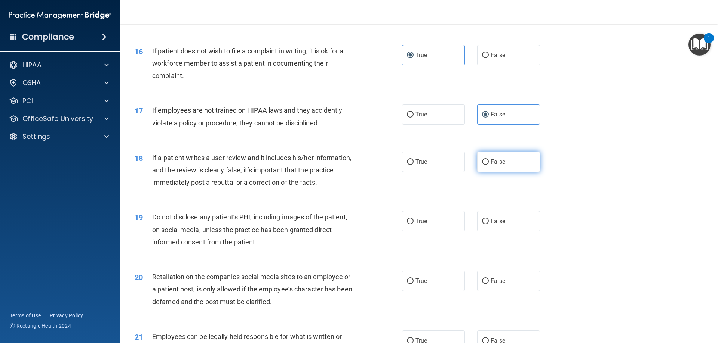
click at [486, 170] on label "False" at bounding box center [508, 162] width 63 height 21
click at [486, 165] on input "False" at bounding box center [485, 163] width 7 height 6
radio input "true"
click at [434, 232] on label "True" at bounding box center [433, 221] width 63 height 21
click at [413, 225] on input "True" at bounding box center [410, 222] width 7 height 6
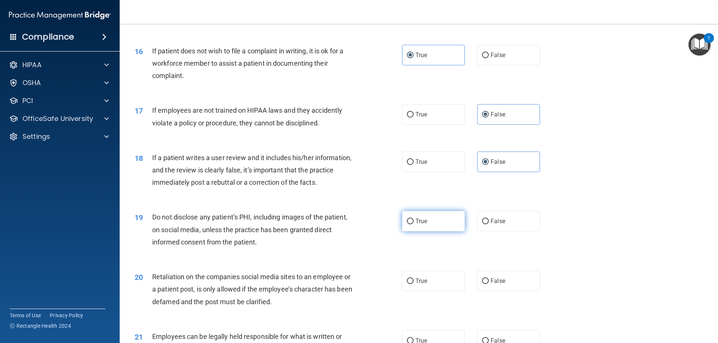
radio input "true"
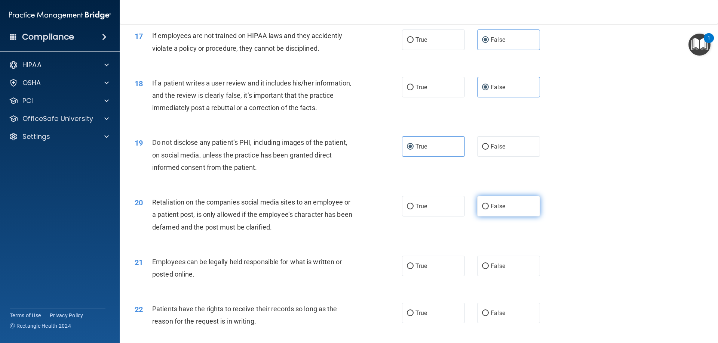
click at [486, 217] on label "False" at bounding box center [508, 206] width 63 height 21
click at [486, 210] on input "False" at bounding box center [485, 207] width 7 height 6
radio input "true"
click at [435, 277] on label "True" at bounding box center [433, 266] width 63 height 21
click at [413, 269] on input "True" at bounding box center [410, 267] width 7 height 6
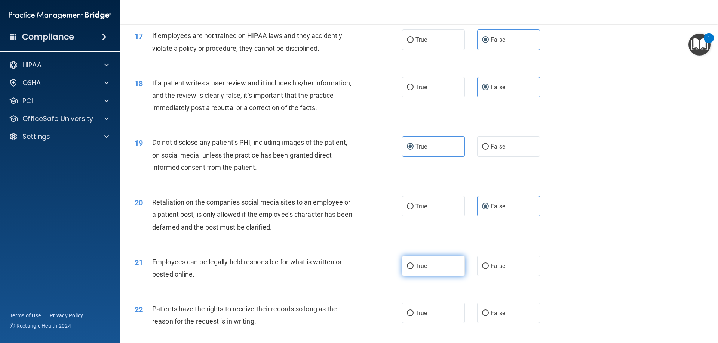
radio input "true"
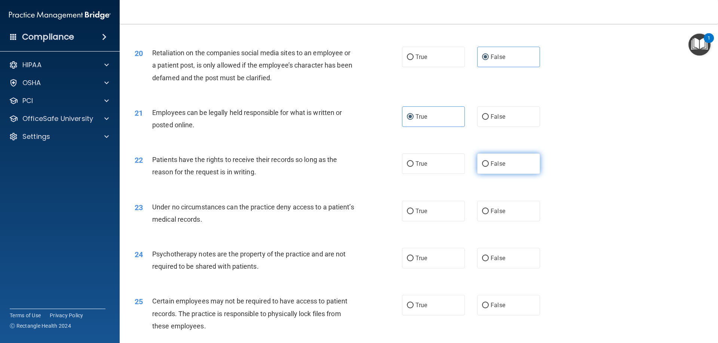
click at [483, 167] on input "False" at bounding box center [485, 164] width 7 height 6
radio input "true"
click at [490, 215] on label "False" at bounding box center [508, 211] width 63 height 21
click at [489, 215] on input "False" at bounding box center [485, 212] width 7 height 6
radio input "true"
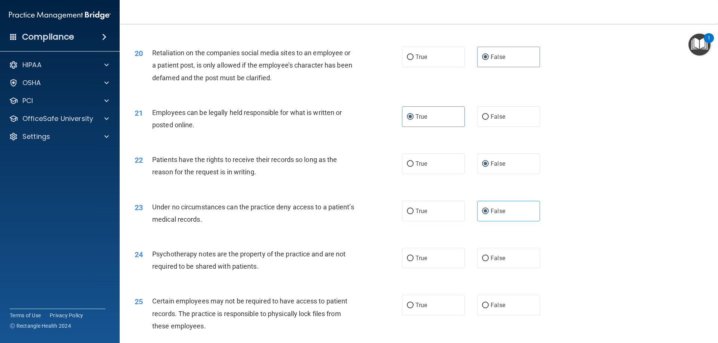
scroll to position [1271, 0]
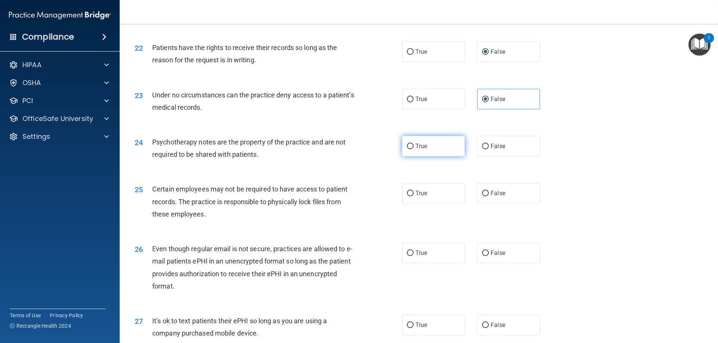
click at [433, 157] on label "True" at bounding box center [433, 146] width 63 height 21
click at [413, 150] on input "True" at bounding box center [410, 147] width 7 height 6
radio input "true"
click at [442, 204] on label "True" at bounding box center [433, 193] width 63 height 21
click at [413, 197] on input "True" at bounding box center [410, 194] width 7 height 6
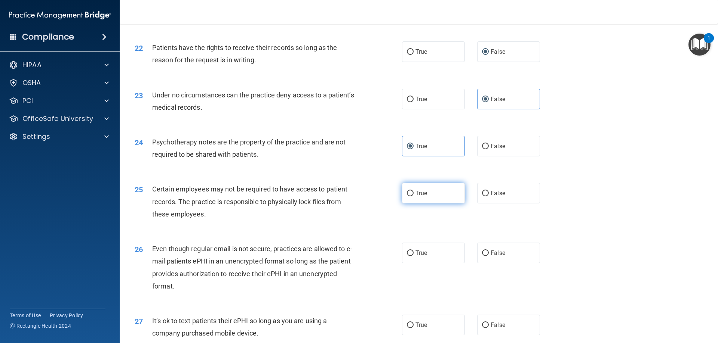
radio input "true"
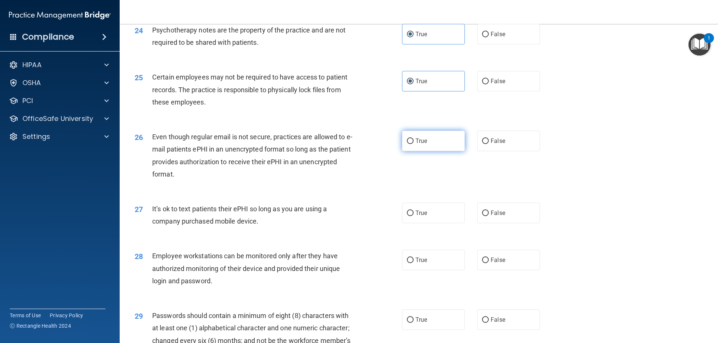
click at [426, 151] on label "True" at bounding box center [433, 141] width 63 height 21
click at [413, 144] on input "True" at bounding box center [410, 142] width 7 height 6
radio input "true"
click at [483, 216] on input "False" at bounding box center [485, 214] width 7 height 6
radio input "true"
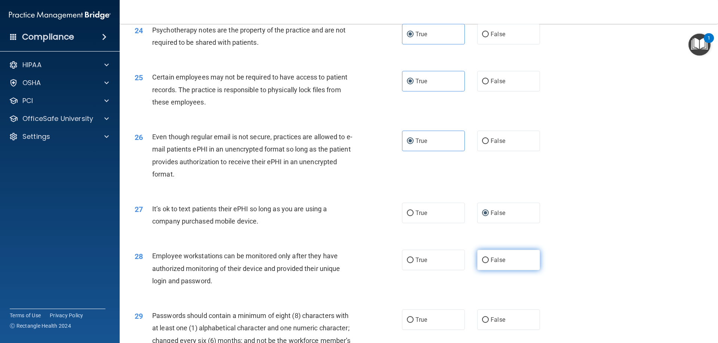
click at [486, 268] on label "False" at bounding box center [508, 260] width 63 height 21
click at [486, 264] on input "False" at bounding box center [485, 261] width 7 height 6
radio input "true"
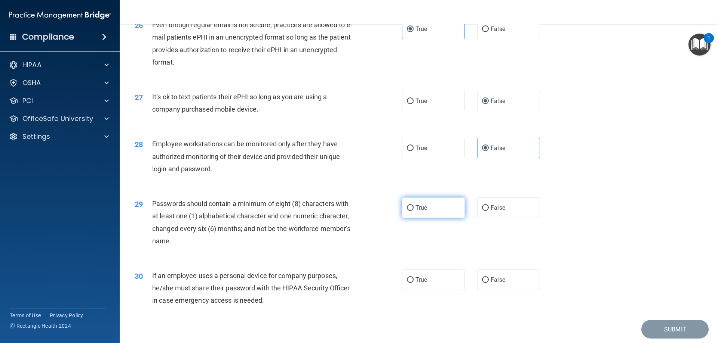
click at [438, 218] on label "True" at bounding box center [433, 208] width 63 height 21
click at [413, 211] on input "True" at bounding box center [410, 209] width 7 height 6
radio input "true"
click at [491, 284] on span "False" at bounding box center [497, 280] width 15 height 7
click at [489, 283] on input "False" at bounding box center [485, 281] width 7 height 6
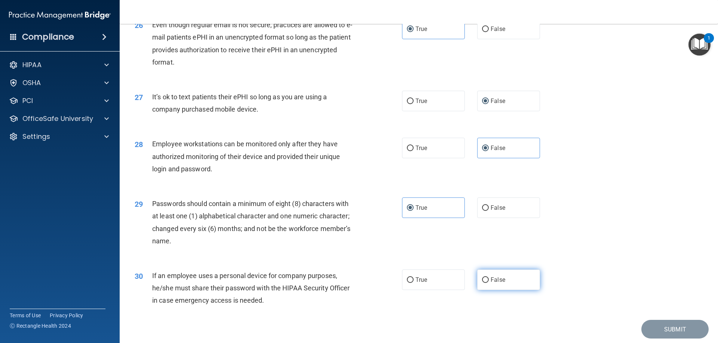
radio input "true"
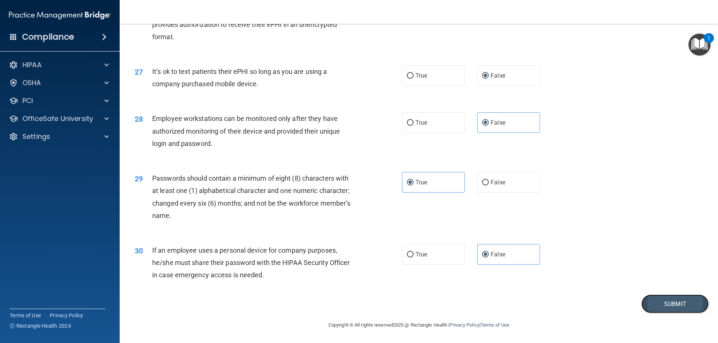
click at [682, 306] on button "Submit" at bounding box center [674, 304] width 67 height 19
click at [664, 305] on button "Submit" at bounding box center [674, 304] width 67 height 19
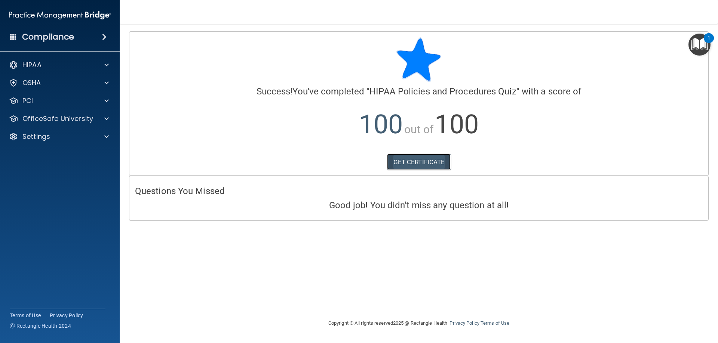
click at [414, 162] on link "GET CERTIFICATE" at bounding box center [419, 162] width 64 height 16
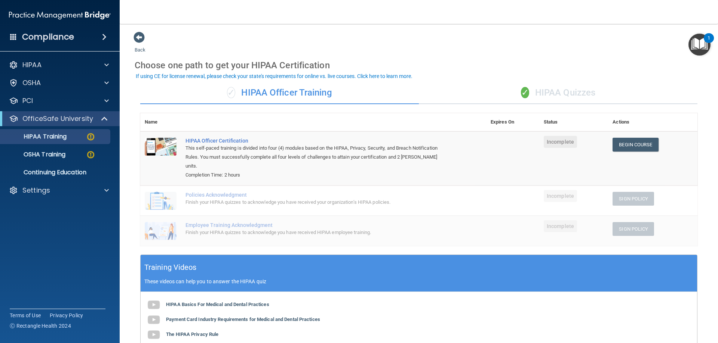
click at [558, 88] on div "✓ HIPAA Quizzes" at bounding box center [558, 93] width 278 height 22
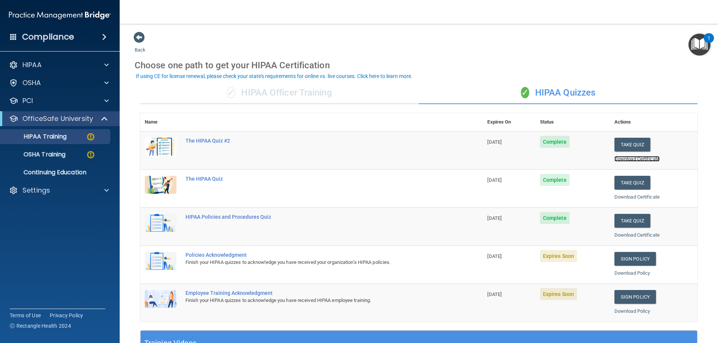
click at [634, 158] on link "Download Certificate" at bounding box center [636, 159] width 45 height 6
